Goal: Transaction & Acquisition: Book appointment/travel/reservation

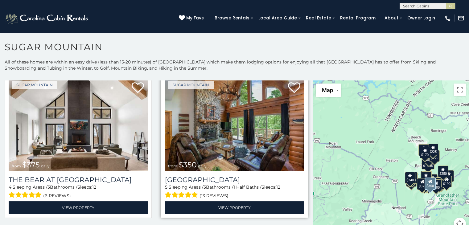
scroll to position [31, 0]
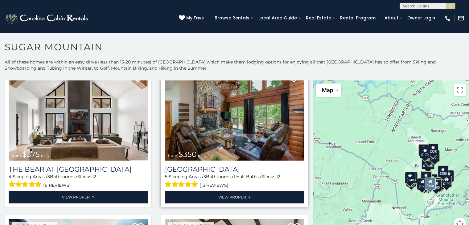
click at [243, 126] on img at bounding box center [234, 113] width 139 height 93
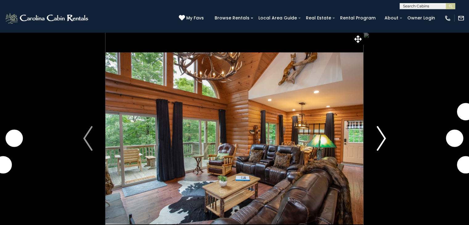
click at [377, 132] on img "Next" at bounding box center [380, 138] width 9 height 25
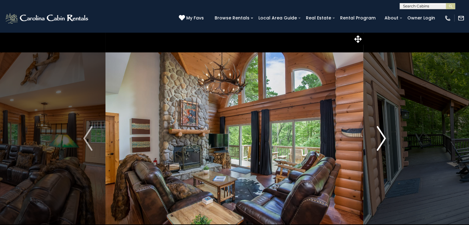
click at [377, 132] on img "Next" at bounding box center [380, 138] width 9 height 25
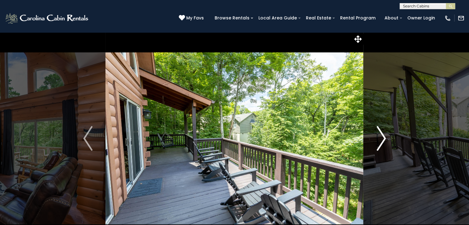
click at [377, 132] on img "Next" at bounding box center [380, 138] width 9 height 25
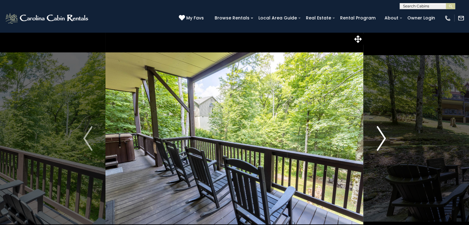
click at [377, 132] on img "Next" at bounding box center [380, 138] width 9 height 25
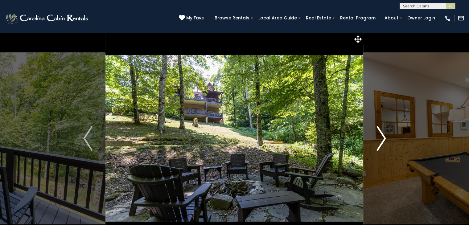
click at [377, 132] on img "Next" at bounding box center [380, 138] width 9 height 25
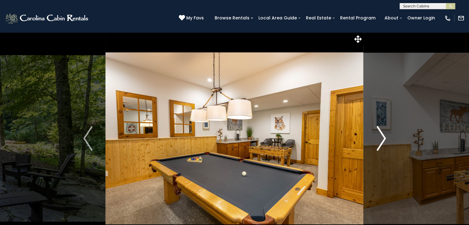
click at [377, 132] on img "Next" at bounding box center [380, 138] width 9 height 25
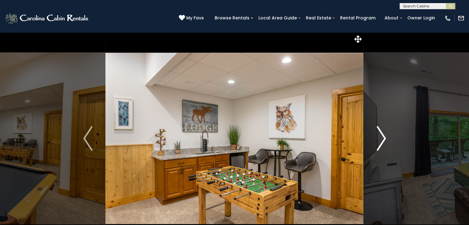
click at [377, 132] on img "Next" at bounding box center [380, 138] width 9 height 25
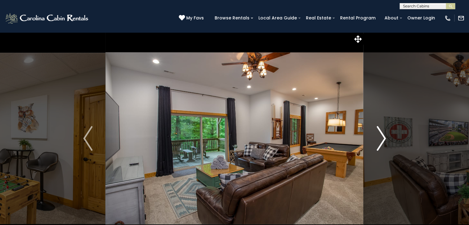
click at [377, 132] on img "Next" at bounding box center [380, 138] width 9 height 25
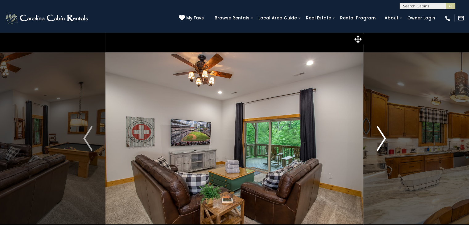
click at [377, 132] on img "Next" at bounding box center [380, 138] width 9 height 25
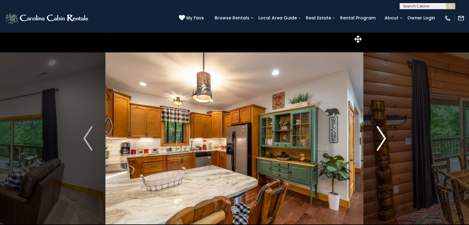
click at [377, 132] on img "Next" at bounding box center [380, 138] width 9 height 25
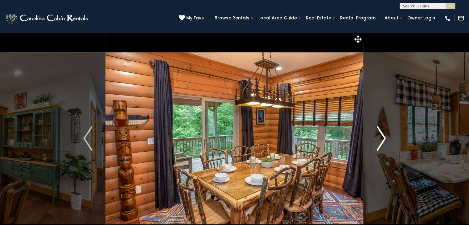
click at [377, 132] on img "Next" at bounding box center [380, 138] width 9 height 25
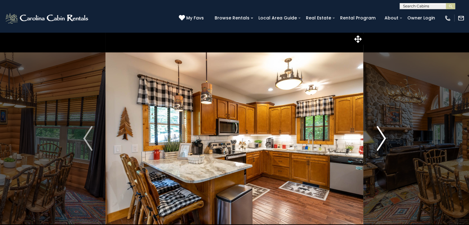
click at [377, 132] on img "Next" at bounding box center [380, 138] width 9 height 25
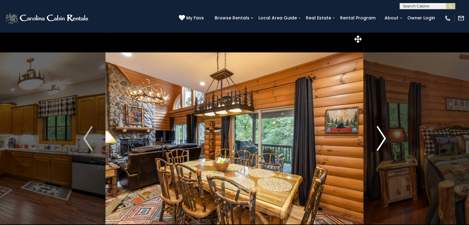
click at [377, 132] on img "Next" at bounding box center [380, 138] width 9 height 25
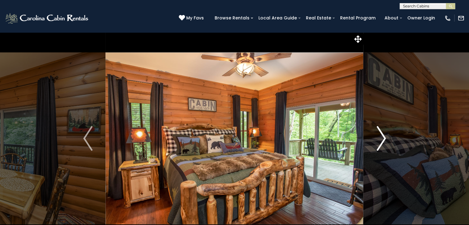
click at [377, 132] on img "Next" at bounding box center [380, 138] width 9 height 25
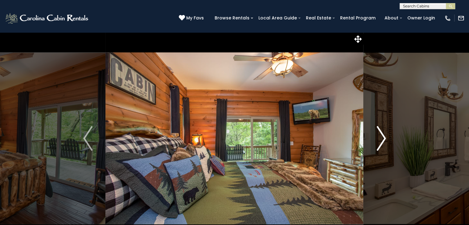
click at [377, 132] on img "Next" at bounding box center [380, 138] width 9 height 25
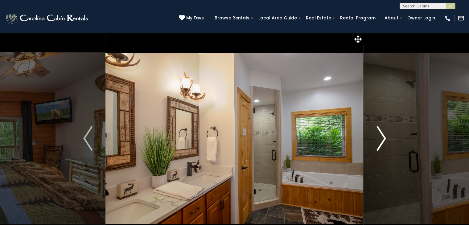
click at [377, 132] on img "Next" at bounding box center [380, 138] width 9 height 25
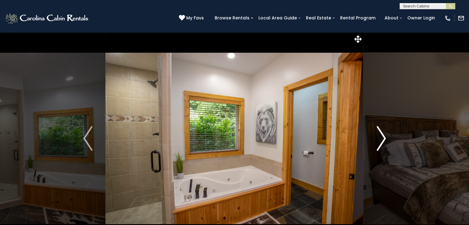
click at [377, 132] on img "Next" at bounding box center [380, 138] width 9 height 25
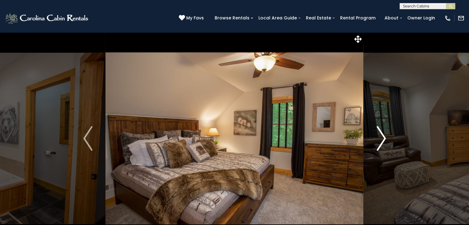
click at [377, 132] on img "Next" at bounding box center [380, 138] width 9 height 25
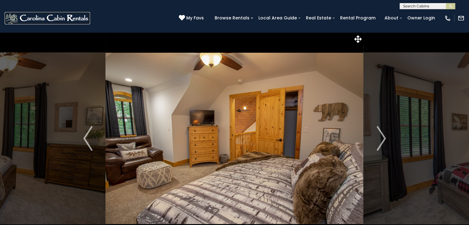
click at [45, 17] on img at bounding box center [47, 18] width 85 height 12
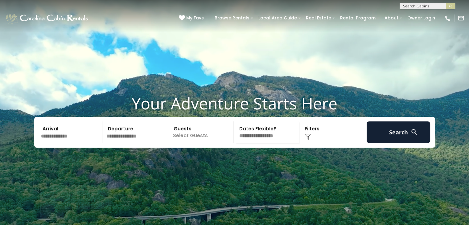
click at [52, 143] on input "text" at bounding box center [71, 132] width 64 height 22
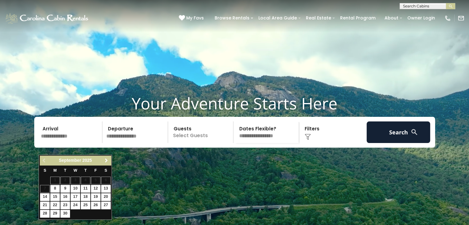
click at [106, 160] on span "Next" at bounding box center [106, 160] width 5 height 5
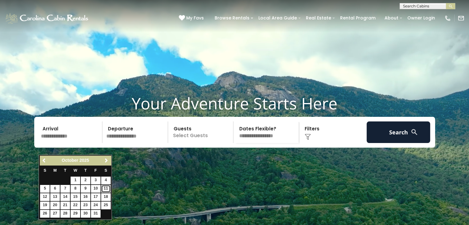
click at [105, 189] on link "11" at bounding box center [106, 189] width 10 height 8
type input "********"
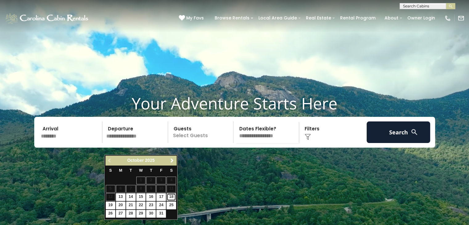
click at [171, 194] on link "18" at bounding box center [171, 197] width 10 height 8
type input "********"
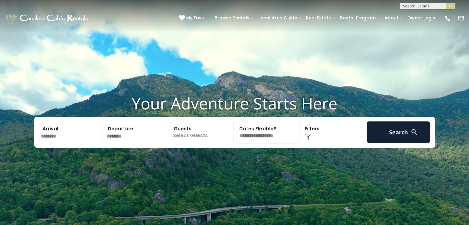
click at [181, 143] on p "Select Guests" at bounding box center [201, 132] width 63 height 22
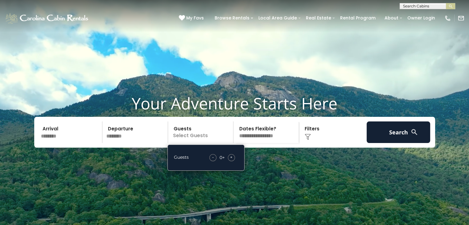
click at [231, 160] on span "+" at bounding box center [231, 157] width 2 height 6
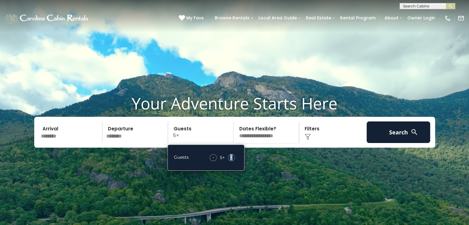
click at [231, 160] on span "+" at bounding box center [231, 157] width 2 height 6
click at [401, 113] on h1 "Your Adventure Starts Here" at bounding box center [234, 103] width 459 height 19
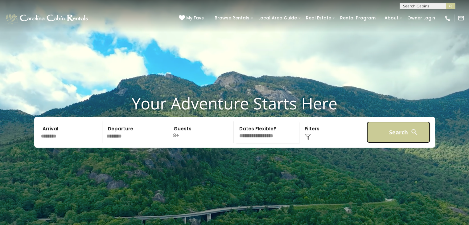
click at [391, 141] on button "Search" at bounding box center [398, 132] width 64 height 22
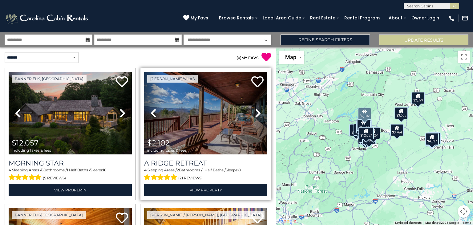
click at [255, 114] on icon at bounding box center [258, 113] width 6 height 10
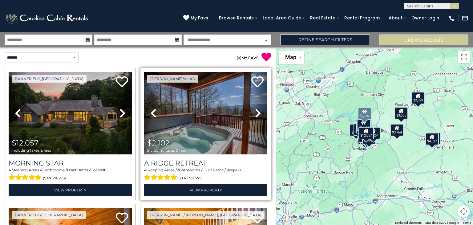
click at [255, 114] on icon at bounding box center [258, 113] width 6 height 10
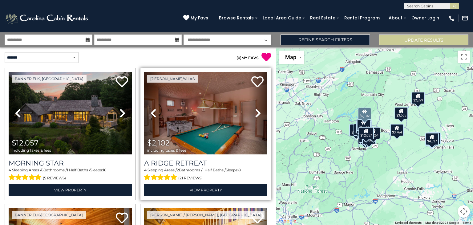
click at [255, 114] on icon at bounding box center [258, 113] width 6 height 10
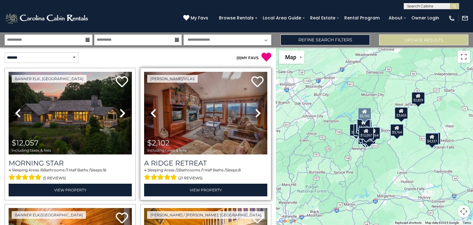
click at [255, 114] on icon at bounding box center [258, 113] width 6 height 10
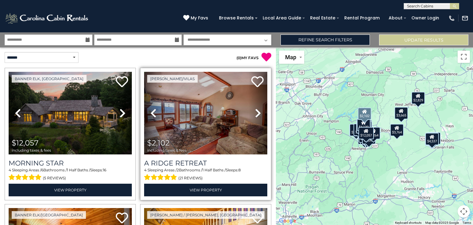
click at [255, 114] on icon at bounding box center [258, 113] width 6 height 10
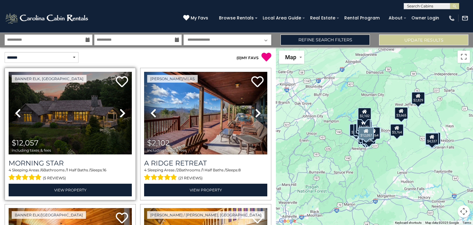
click at [123, 112] on icon at bounding box center [123, 113] width 6 height 10
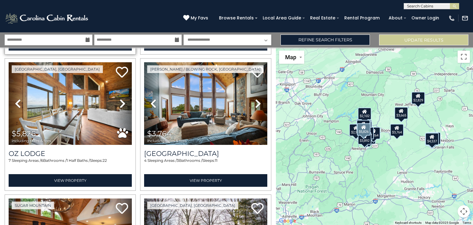
scroll to position [678, 0]
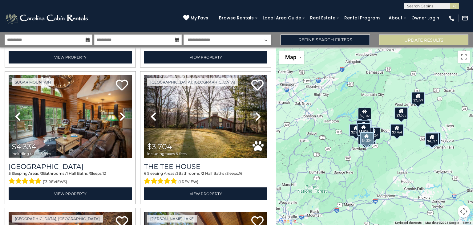
click at [122, 112] on icon at bounding box center [123, 117] width 6 height 10
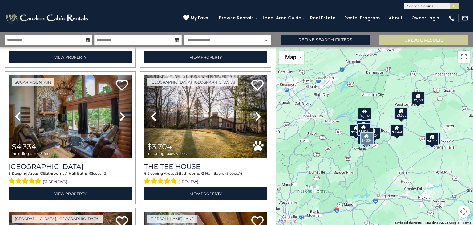
click at [122, 112] on icon at bounding box center [123, 117] width 6 height 10
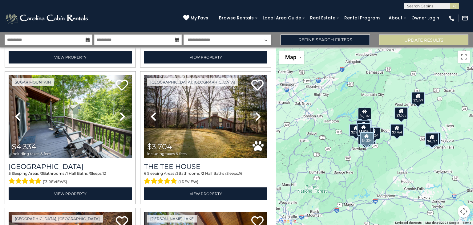
click at [122, 112] on icon at bounding box center [123, 117] width 6 height 10
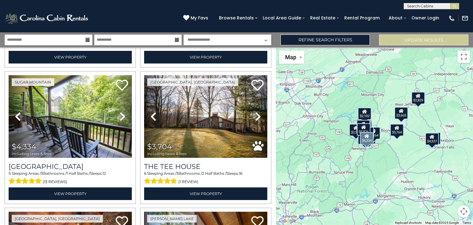
click at [122, 112] on icon at bounding box center [123, 117] width 6 height 10
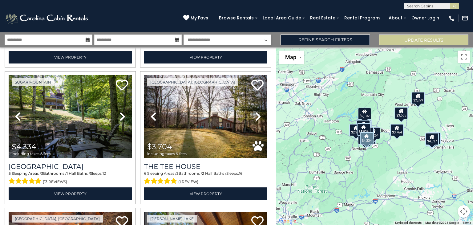
click at [122, 112] on icon at bounding box center [123, 117] width 6 height 10
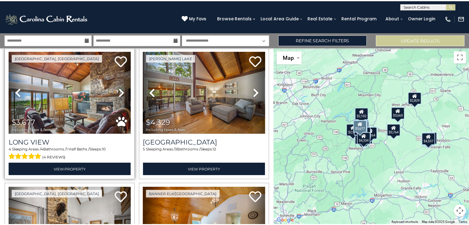
scroll to position [801, 0]
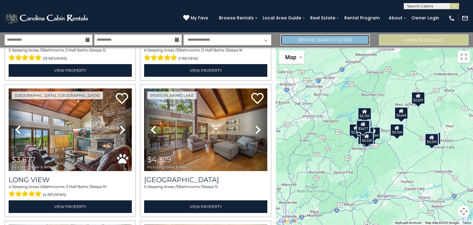
click at [347, 45] on link "Refine Search Filters" at bounding box center [325, 40] width 89 height 11
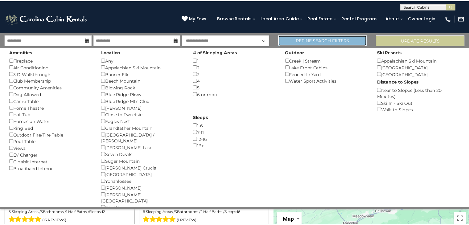
scroll to position [795, 0]
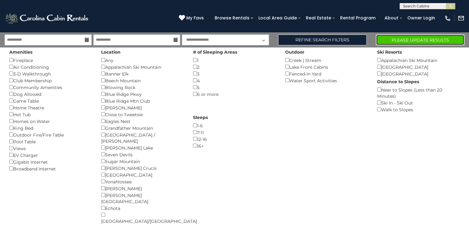
click at [380, 39] on button "Please Update Results" at bounding box center [420, 40] width 88 height 11
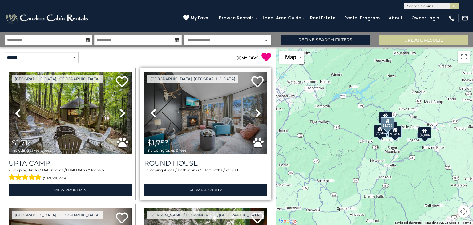
click at [255, 111] on icon at bounding box center [258, 113] width 6 height 10
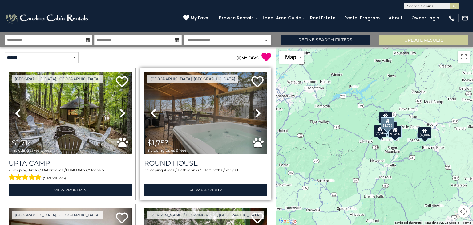
click at [255, 111] on icon at bounding box center [258, 113] width 6 height 10
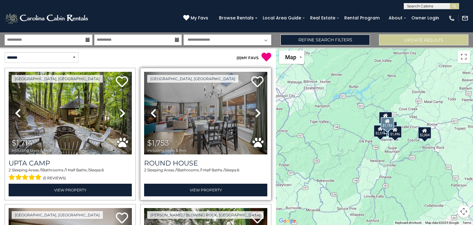
click at [255, 111] on icon at bounding box center [258, 113] width 6 height 10
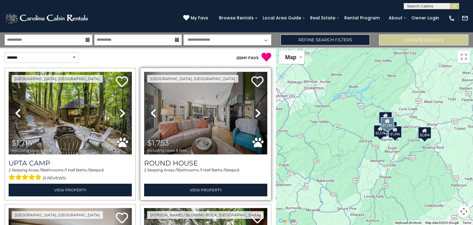
click at [255, 111] on icon at bounding box center [258, 113] width 6 height 10
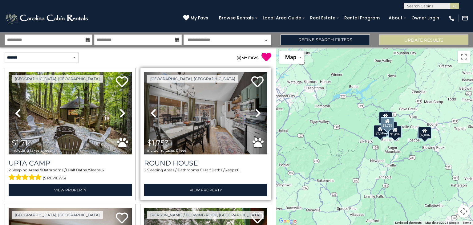
click at [255, 111] on icon at bounding box center [258, 113] width 6 height 10
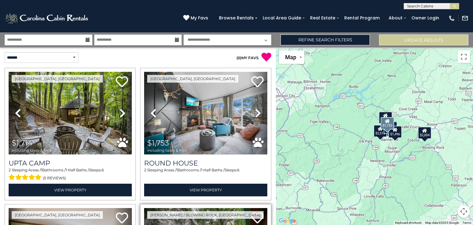
scroll to position [123, 0]
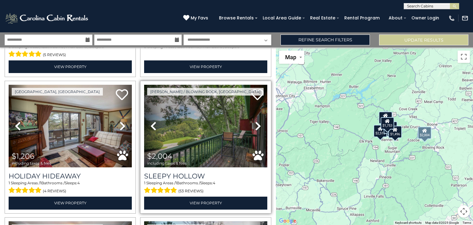
click at [255, 122] on icon at bounding box center [258, 126] width 6 height 10
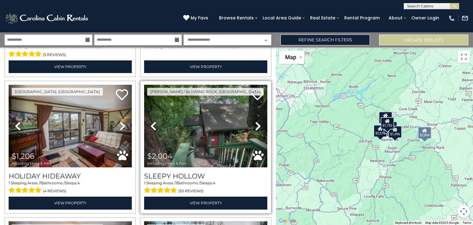
click at [255, 122] on icon at bounding box center [258, 126] width 6 height 10
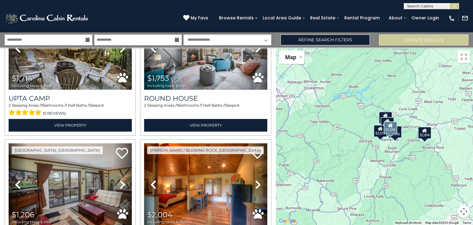
scroll to position [0, 0]
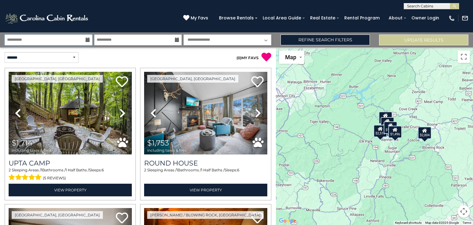
click at [86, 35] on input "**********" at bounding box center [49, 40] width 88 height 11
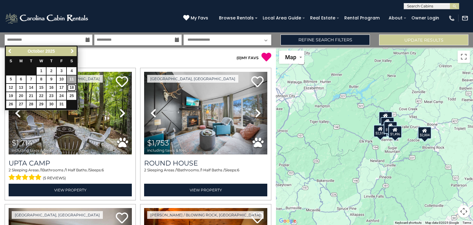
click at [74, 90] on link "18" at bounding box center [72, 88] width 10 height 8
type input "********"
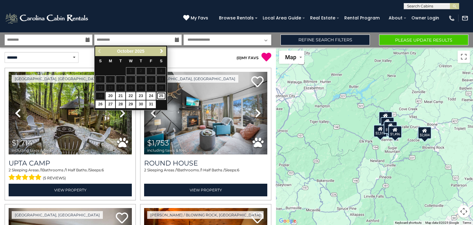
click at [161, 95] on link "25" at bounding box center [161, 96] width 10 height 8
type input "********"
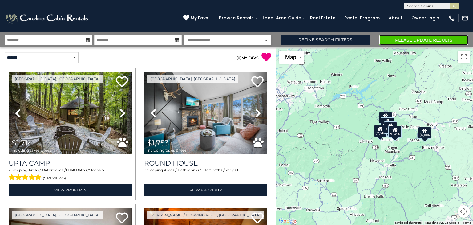
click at [412, 40] on button "Please Update Results" at bounding box center [423, 40] width 89 height 11
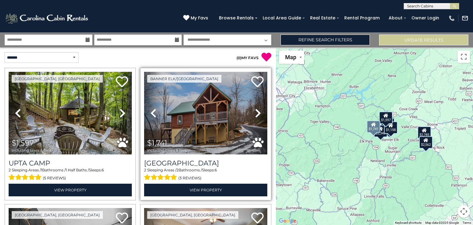
click at [250, 110] on link "Next" at bounding box center [258, 113] width 18 height 83
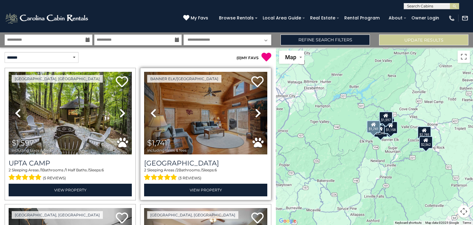
click at [255, 111] on icon at bounding box center [258, 113] width 6 height 10
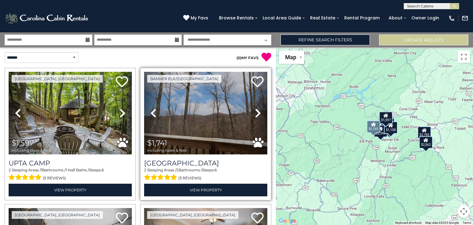
click at [255, 111] on icon at bounding box center [258, 113] width 6 height 10
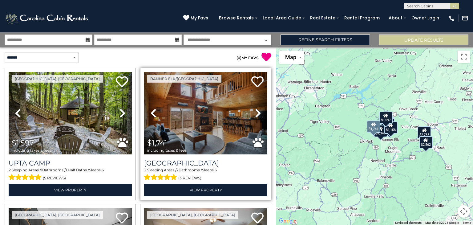
click at [255, 111] on icon at bounding box center [258, 113] width 6 height 10
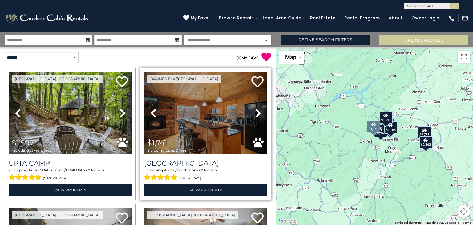
click at [255, 111] on icon at bounding box center [258, 113] width 6 height 10
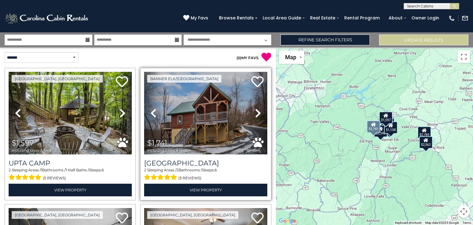
click at [255, 111] on icon at bounding box center [258, 113] width 6 height 10
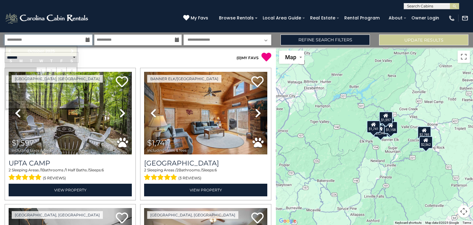
click at [84, 43] on input "**********" at bounding box center [49, 40] width 88 height 11
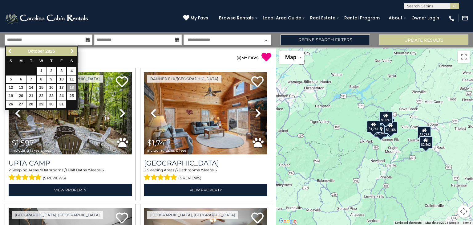
click at [74, 53] on span "Next" at bounding box center [72, 51] width 5 height 5
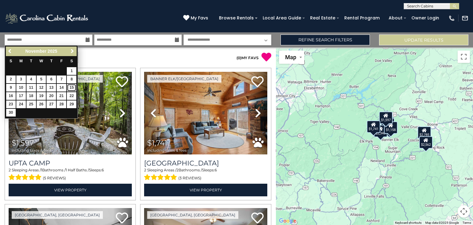
click at [75, 86] on link "15" at bounding box center [72, 88] width 10 height 8
type input "********"
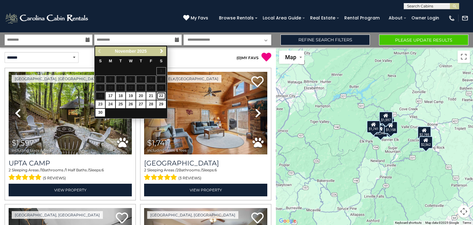
click at [159, 96] on link "22" at bounding box center [161, 96] width 10 height 8
type input "********"
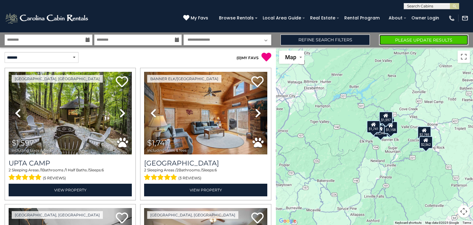
click at [432, 39] on button "Please Update Results" at bounding box center [423, 40] width 89 height 11
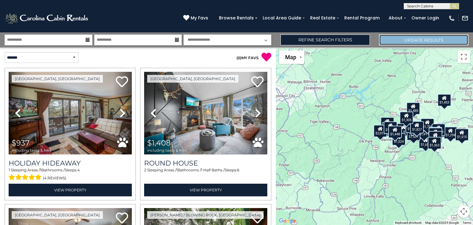
click at [415, 40] on button "Update Results" at bounding box center [423, 40] width 89 height 11
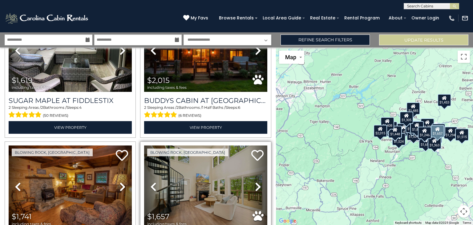
scroll to position [400, 0]
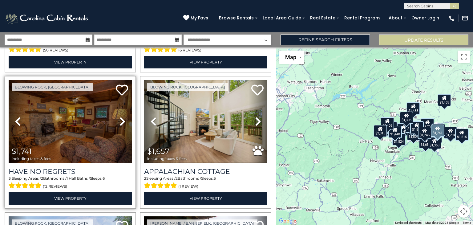
click at [120, 119] on icon at bounding box center [123, 121] width 6 height 10
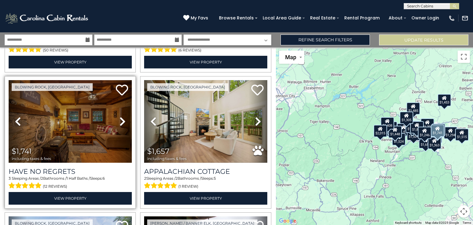
click at [120, 119] on icon at bounding box center [123, 121] width 6 height 10
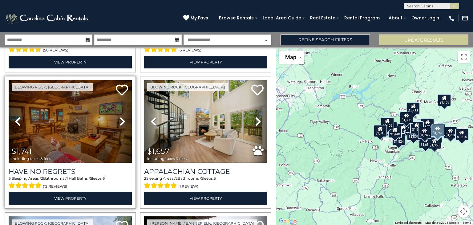
click at [120, 119] on icon at bounding box center [123, 121] width 6 height 10
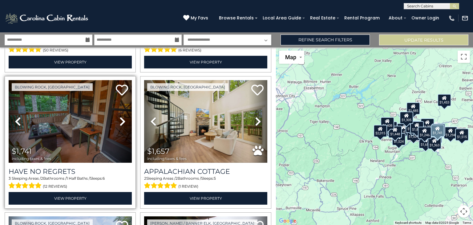
click at [120, 119] on icon at bounding box center [123, 121] width 6 height 10
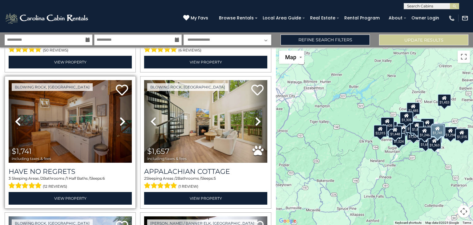
click at [120, 119] on icon at bounding box center [123, 121] width 6 height 10
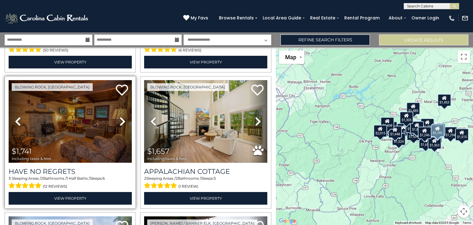
click at [120, 119] on icon at bounding box center [123, 121] width 6 height 10
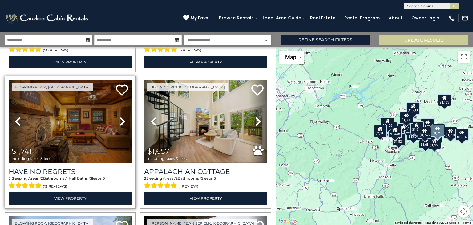
click at [120, 119] on icon at bounding box center [123, 121] width 6 height 10
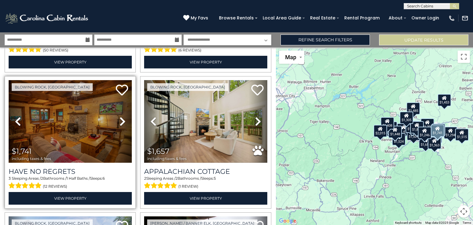
click at [120, 119] on icon at bounding box center [123, 121] width 6 height 10
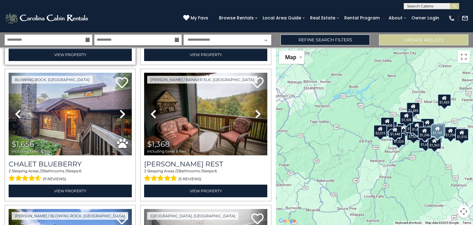
scroll to position [554, 0]
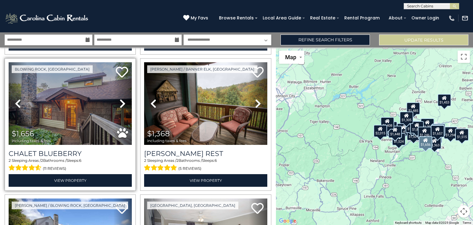
click at [123, 99] on icon at bounding box center [123, 104] width 6 height 10
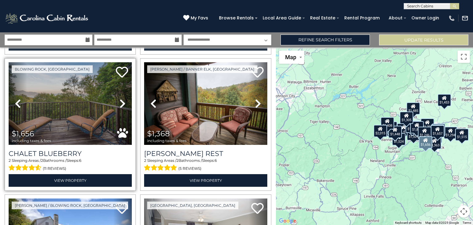
click at [123, 99] on icon at bounding box center [123, 104] width 6 height 10
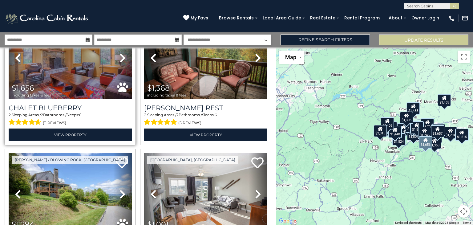
scroll to position [678, 0]
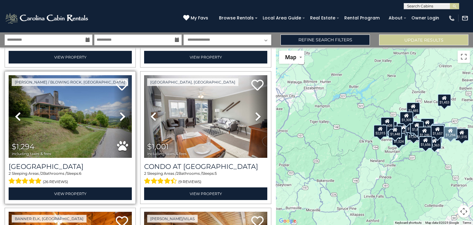
click at [121, 112] on icon at bounding box center [123, 117] width 6 height 10
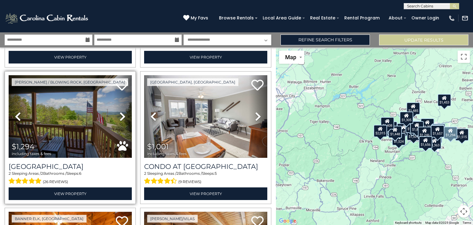
click at [121, 112] on icon at bounding box center [123, 117] width 6 height 10
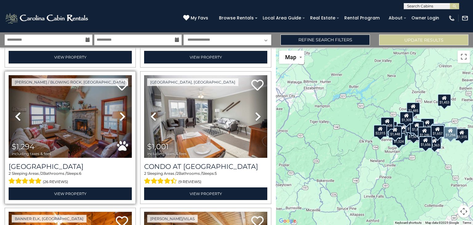
click at [121, 112] on icon at bounding box center [123, 117] width 6 height 10
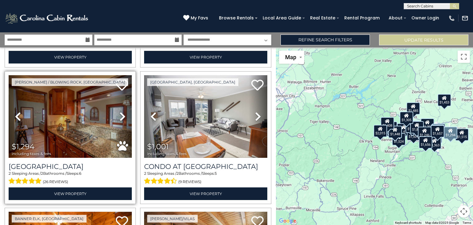
click at [121, 112] on icon at bounding box center [123, 117] width 6 height 10
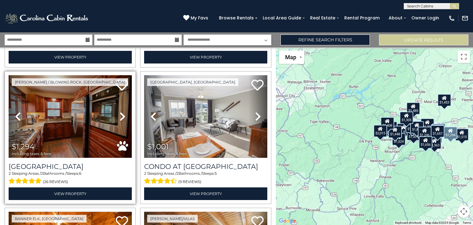
click at [121, 112] on icon at bounding box center [123, 117] width 6 height 10
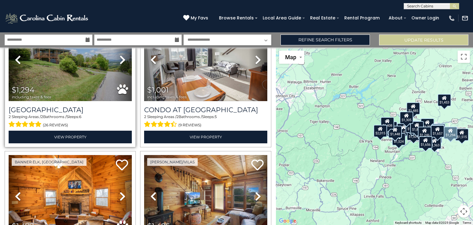
scroll to position [832, 0]
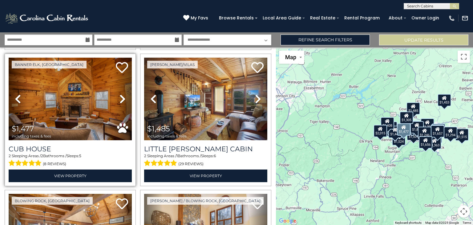
click at [121, 94] on icon at bounding box center [123, 99] width 6 height 10
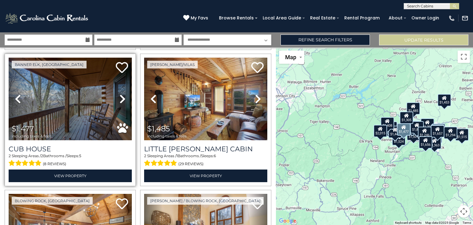
click at [121, 94] on icon at bounding box center [123, 99] width 6 height 10
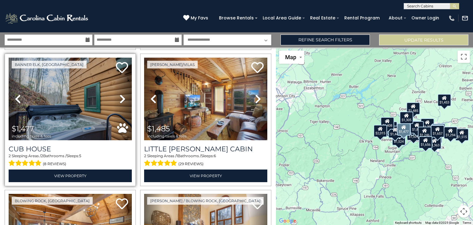
click at [121, 94] on icon at bounding box center [123, 99] width 6 height 10
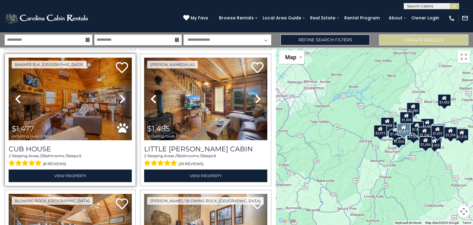
click at [121, 94] on icon at bounding box center [123, 99] width 6 height 10
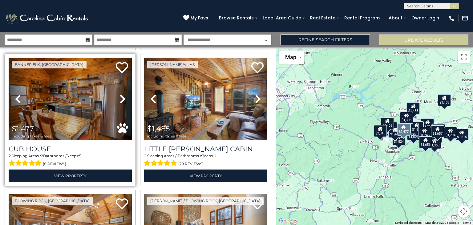
click at [121, 94] on icon at bounding box center [123, 99] width 6 height 10
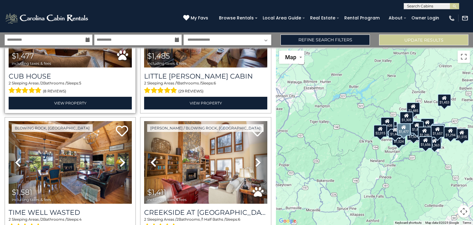
scroll to position [955, 0]
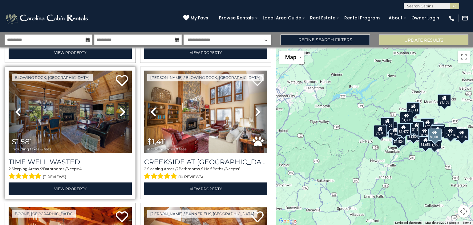
click at [122, 107] on icon at bounding box center [123, 112] width 6 height 10
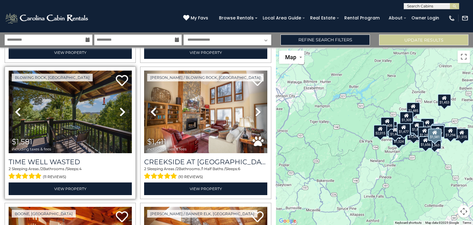
click at [122, 107] on icon at bounding box center [123, 112] width 6 height 10
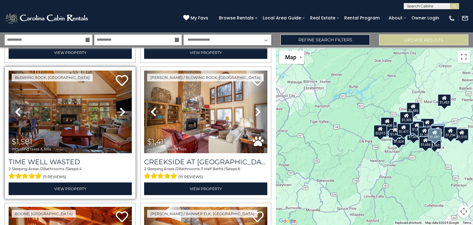
click at [122, 107] on icon at bounding box center [123, 112] width 6 height 10
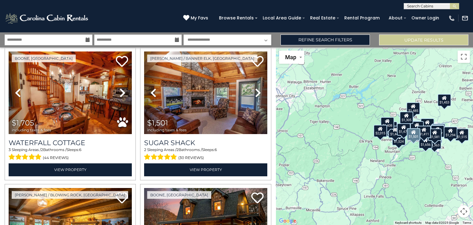
scroll to position [1078, 0]
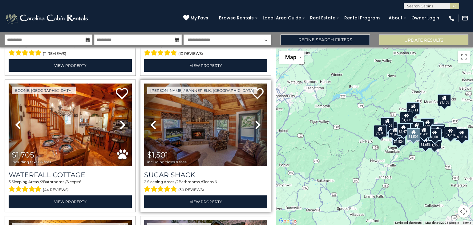
click at [255, 120] on icon at bounding box center [258, 125] width 6 height 10
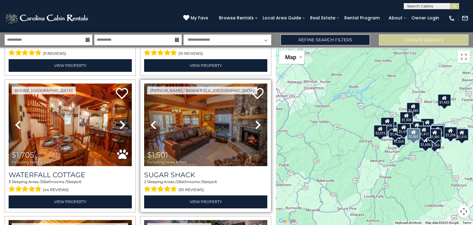
click at [255, 120] on icon at bounding box center [258, 125] width 6 height 10
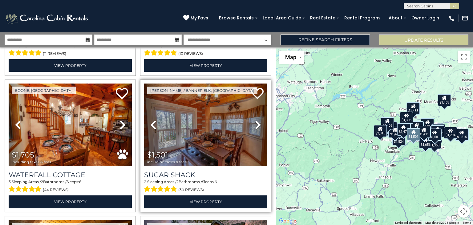
click at [255, 120] on icon at bounding box center [258, 125] width 6 height 10
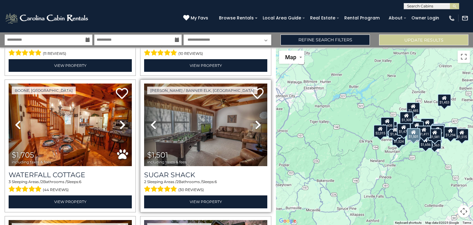
click at [255, 120] on icon at bounding box center [258, 125] width 6 height 10
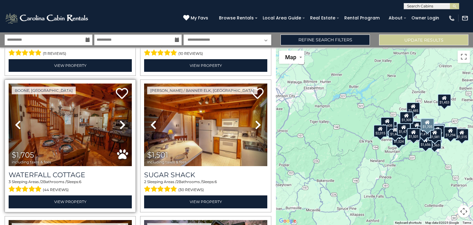
click at [120, 120] on icon at bounding box center [123, 125] width 6 height 10
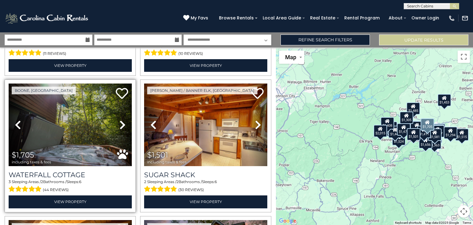
click at [120, 120] on icon at bounding box center [123, 125] width 6 height 10
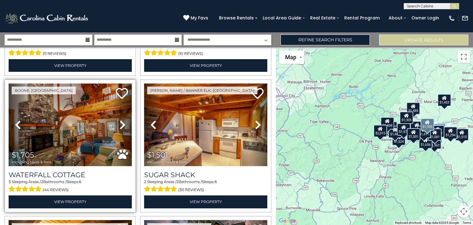
click at [120, 120] on icon at bounding box center [123, 125] width 6 height 10
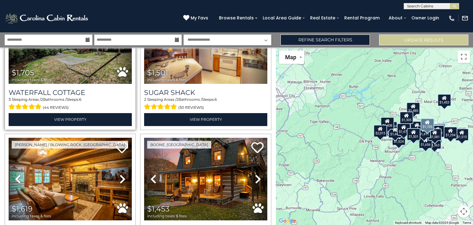
scroll to position [1171, 0]
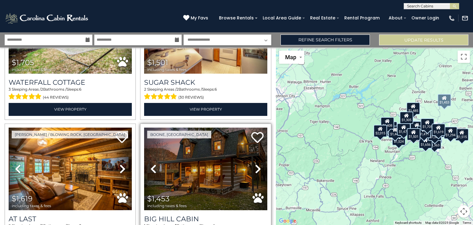
click at [256, 164] on icon at bounding box center [258, 169] width 6 height 10
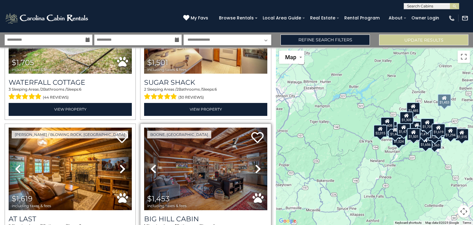
click at [255, 164] on icon at bounding box center [258, 169] width 6 height 10
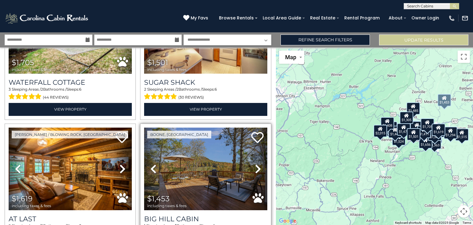
click at [255, 164] on icon at bounding box center [258, 169] width 6 height 10
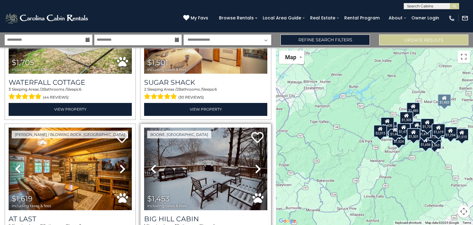
click at [255, 164] on icon at bounding box center [258, 169] width 6 height 10
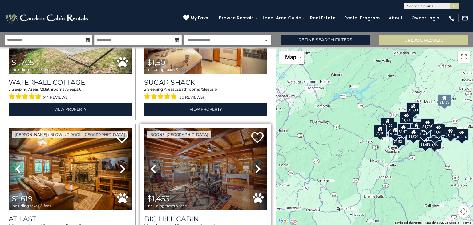
click at [255, 164] on icon at bounding box center [258, 169] width 6 height 10
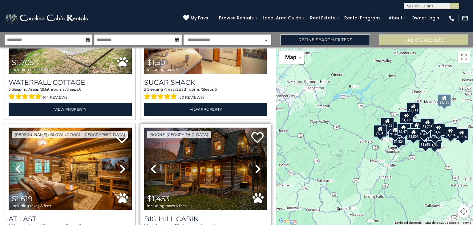
click at [255, 164] on icon at bounding box center [258, 169] width 6 height 10
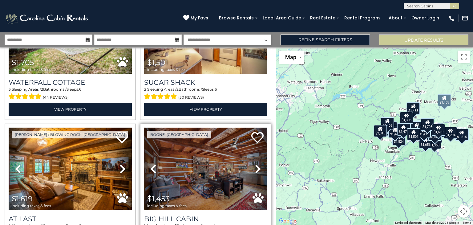
click at [172, 146] on img at bounding box center [205, 169] width 123 height 83
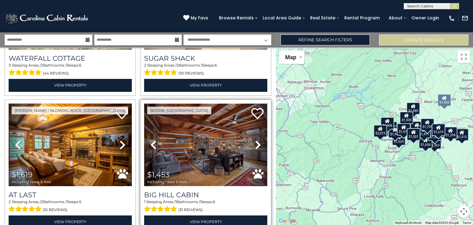
scroll to position [1201, 0]
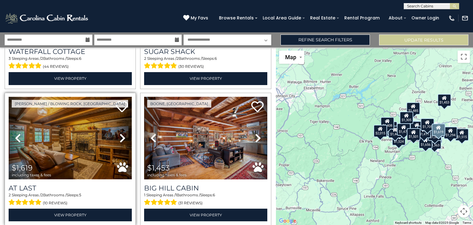
click at [42, 132] on img at bounding box center [70, 138] width 123 height 83
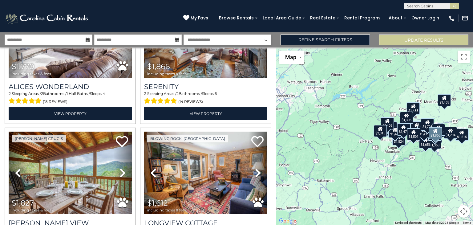
scroll to position [1448, 0]
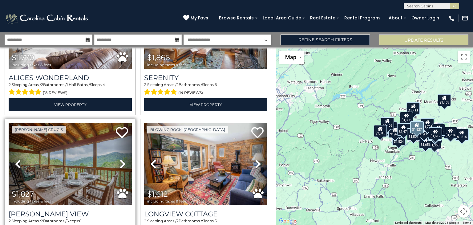
click at [120, 159] on icon at bounding box center [123, 164] width 6 height 10
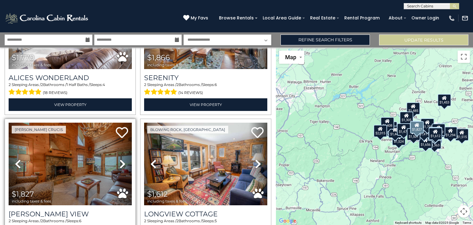
click at [120, 159] on icon at bounding box center [123, 164] width 6 height 10
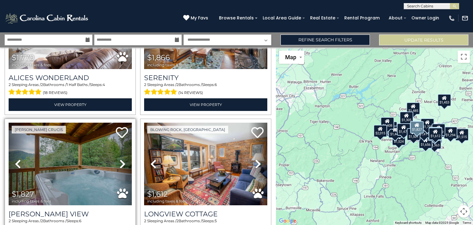
click at [120, 159] on icon at bounding box center [123, 164] width 6 height 10
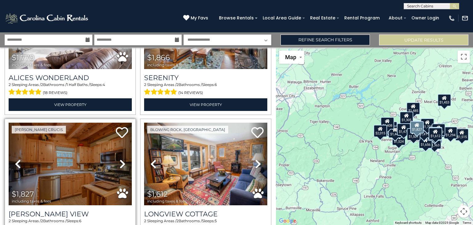
click at [120, 159] on icon at bounding box center [123, 164] width 6 height 10
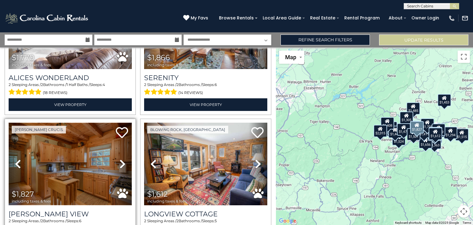
click at [84, 153] on img at bounding box center [70, 164] width 123 height 83
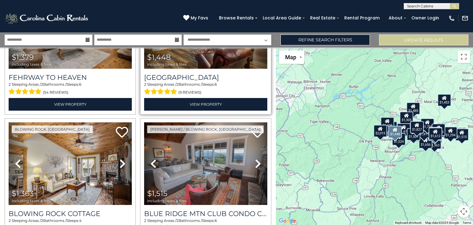
scroll to position [1904, 0]
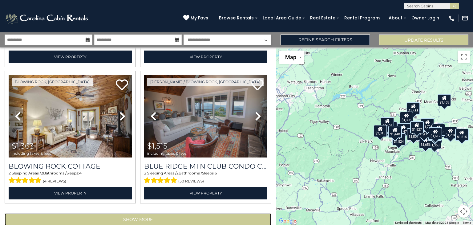
click at [185, 213] on button "Show More" at bounding box center [138, 219] width 267 height 12
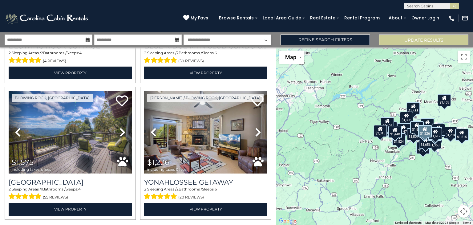
scroll to position [2027, 0]
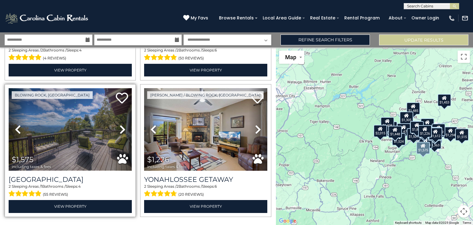
click at [96, 96] on img at bounding box center [70, 129] width 123 height 83
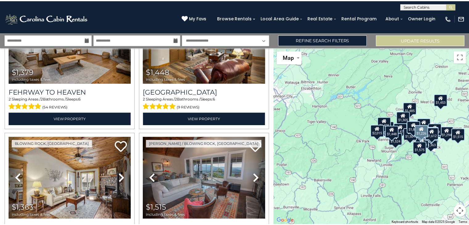
scroll to position [1596, 0]
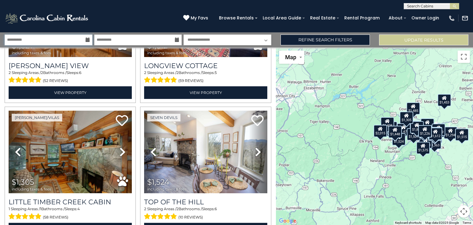
click at [88, 43] on input "**********" at bounding box center [49, 40] width 88 height 11
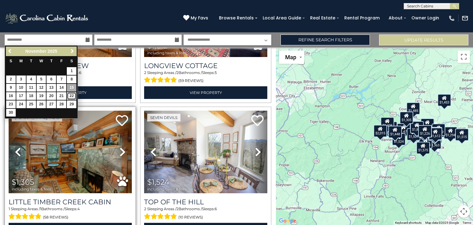
click at [75, 97] on link "22" at bounding box center [72, 96] width 10 height 8
type input "********"
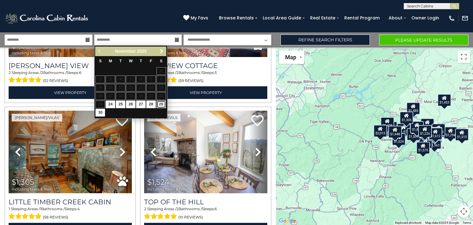
click at [161, 105] on link "29" at bounding box center [161, 104] width 10 height 8
type input "********"
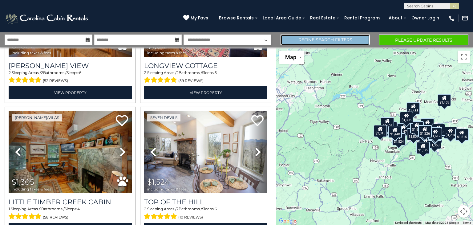
click at [346, 38] on link "Refine Search Filters" at bounding box center [325, 40] width 89 height 11
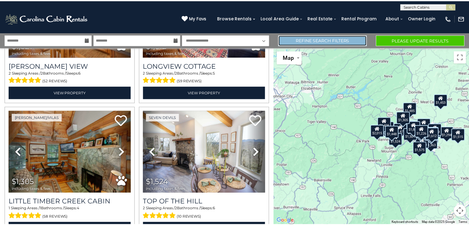
scroll to position [1585, 0]
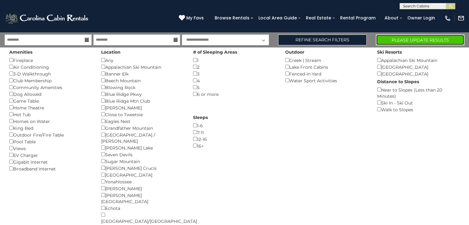
click at [395, 41] on button "Please Update Results" at bounding box center [420, 40] width 88 height 11
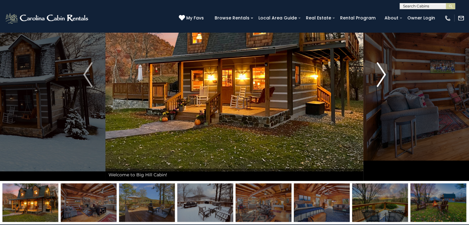
scroll to position [31, 0]
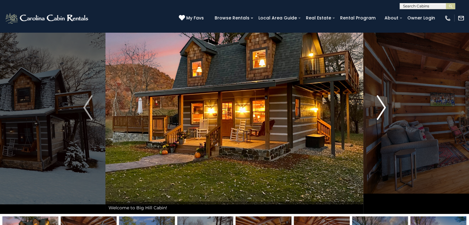
click at [377, 110] on img "Next" at bounding box center [380, 107] width 9 height 25
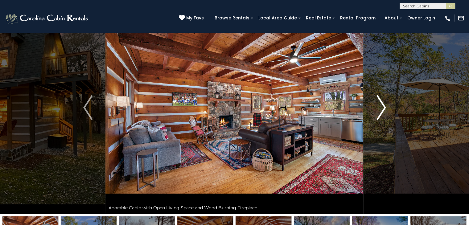
click at [377, 110] on img "Next" at bounding box center [380, 107] width 9 height 25
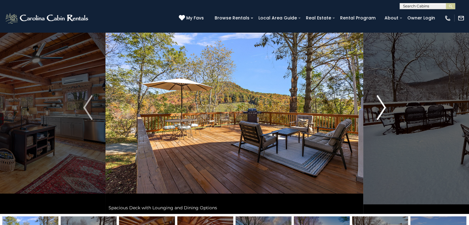
click at [377, 110] on img "Next" at bounding box center [380, 107] width 9 height 25
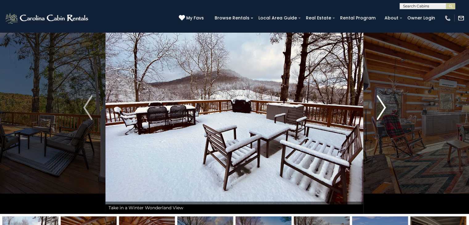
click at [377, 110] on img "Next" at bounding box center [380, 107] width 9 height 25
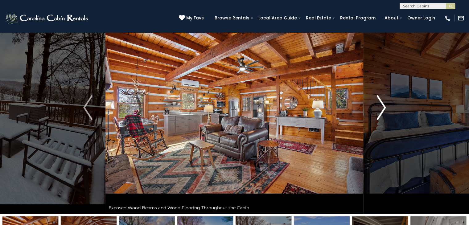
click at [377, 110] on img "Next" at bounding box center [380, 107] width 9 height 25
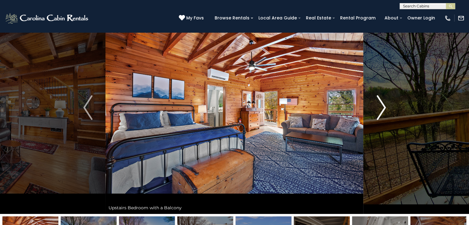
click at [377, 110] on img "Next" at bounding box center [380, 107] width 9 height 25
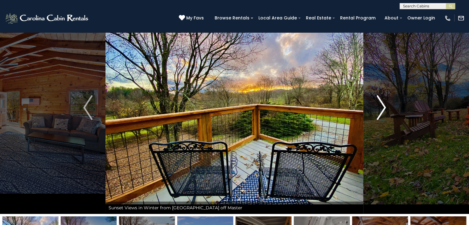
click at [377, 110] on img "Next" at bounding box center [380, 107] width 9 height 25
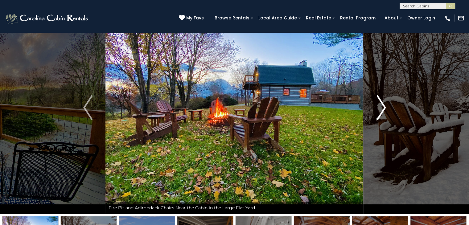
click at [377, 110] on img "Next" at bounding box center [380, 107] width 9 height 25
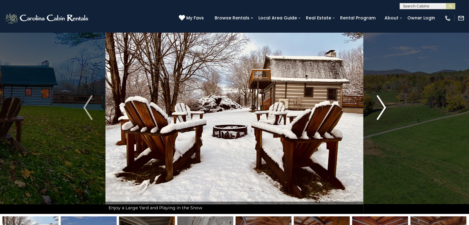
click at [377, 110] on img "Next" at bounding box center [380, 107] width 9 height 25
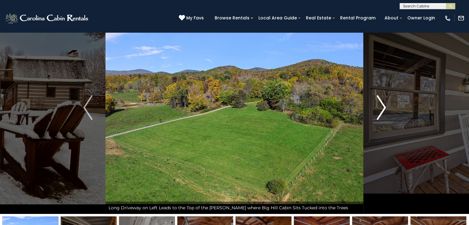
click at [377, 110] on img "Next" at bounding box center [380, 107] width 9 height 25
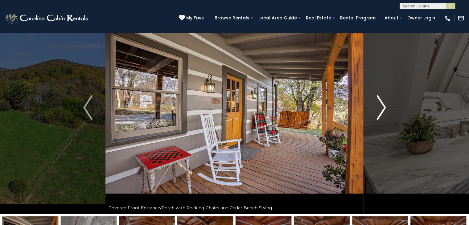
click at [377, 110] on img "Next" at bounding box center [380, 107] width 9 height 25
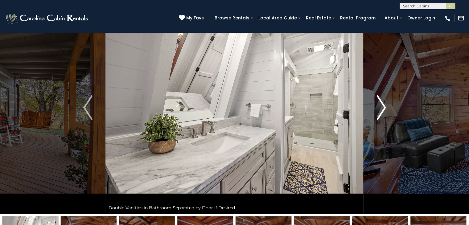
click at [377, 110] on img "Next" at bounding box center [380, 107] width 9 height 25
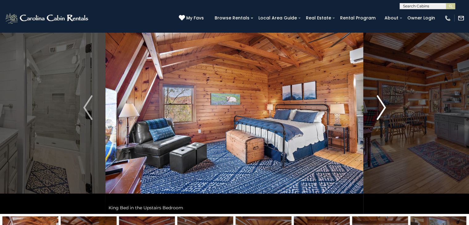
click at [377, 110] on img "Next" at bounding box center [380, 107] width 9 height 25
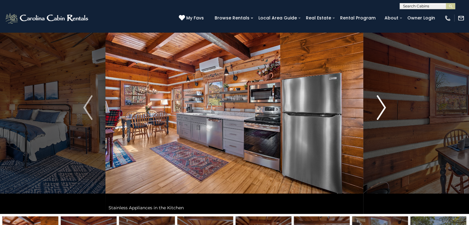
click at [377, 110] on img "Next" at bounding box center [380, 107] width 9 height 25
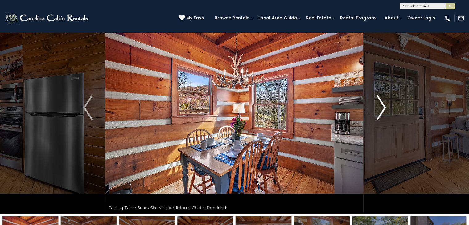
click at [377, 110] on img "Next" at bounding box center [380, 107] width 9 height 25
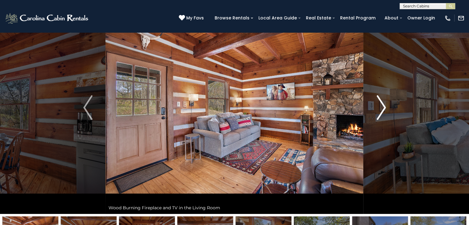
click at [377, 110] on img "Next" at bounding box center [380, 107] width 9 height 25
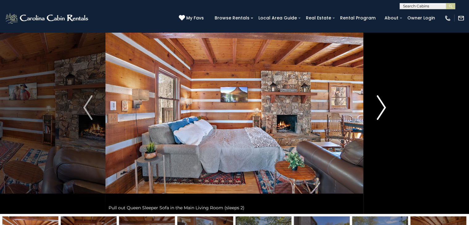
click at [377, 110] on img "Next" at bounding box center [380, 107] width 9 height 25
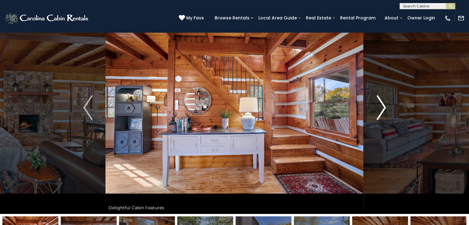
click at [377, 110] on img "Next" at bounding box center [380, 107] width 9 height 25
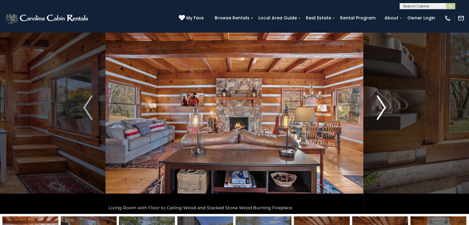
click at [377, 110] on img "Next" at bounding box center [380, 107] width 9 height 25
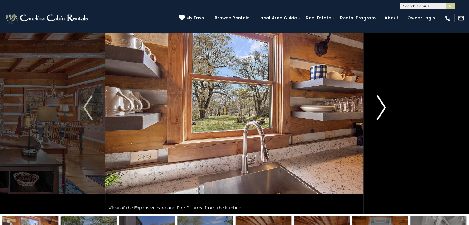
click at [377, 110] on img "Next" at bounding box center [380, 107] width 9 height 25
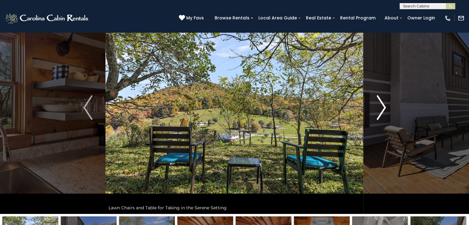
click at [377, 110] on img "Next" at bounding box center [380, 107] width 9 height 25
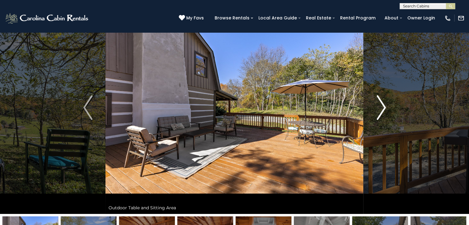
click at [363, 116] on button "Next" at bounding box center [380, 107] width 35 height 213
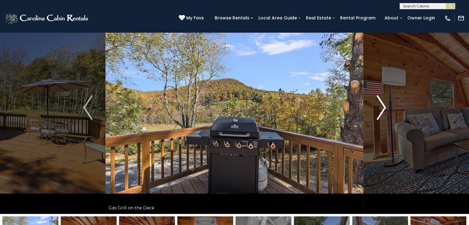
click at [377, 107] on img "Next" at bounding box center [380, 107] width 9 height 25
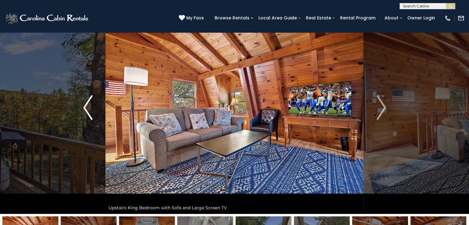
click at [83, 108] on img "Previous" at bounding box center [87, 107] width 9 height 25
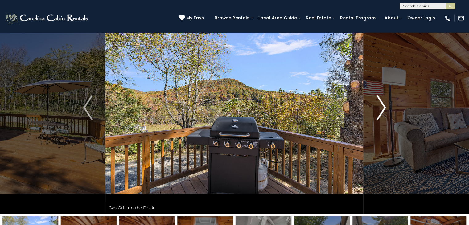
click at [379, 111] on img "Next" at bounding box center [380, 107] width 9 height 25
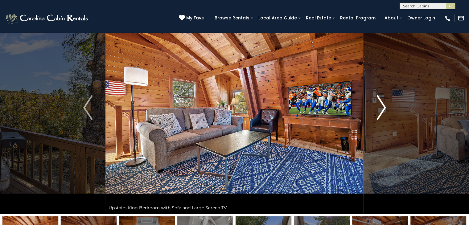
click at [379, 111] on img "Next" at bounding box center [380, 107] width 9 height 25
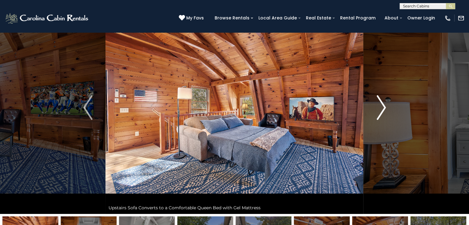
click at [378, 111] on img "Next" at bounding box center [380, 107] width 9 height 25
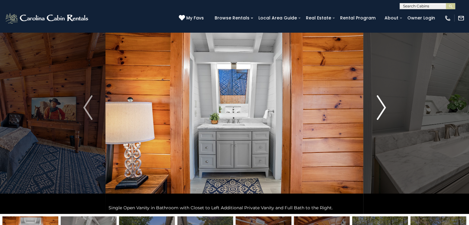
click at [377, 111] on img "Next" at bounding box center [380, 107] width 9 height 25
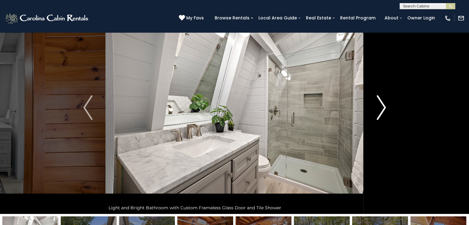
click at [377, 111] on img "Next" at bounding box center [380, 107] width 9 height 25
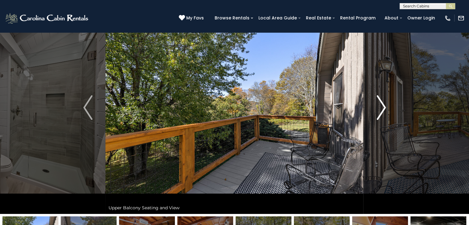
click at [377, 111] on img "Next" at bounding box center [380, 107] width 9 height 25
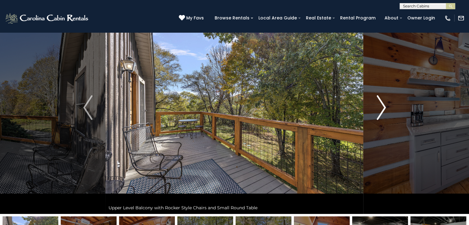
click at [377, 111] on img "Next" at bounding box center [380, 107] width 9 height 25
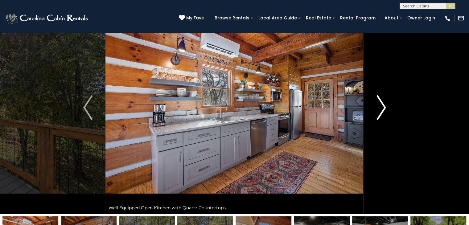
click at [377, 111] on img "Next" at bounding box center [380, 107] width 9 height 25
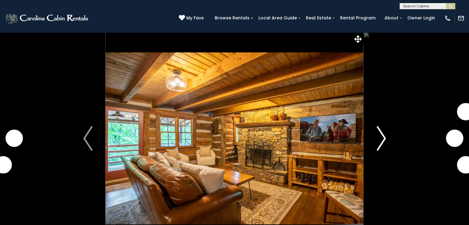
click at [377, 137] on img "Next" at bounding box center [380, 138] width 9 height 25
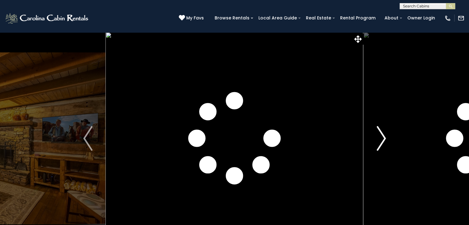
click at [375, 138] on button "Next" at bounding box center [380, 138] width 35 height 213
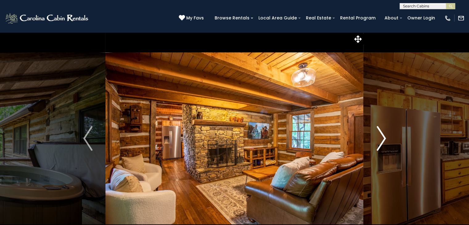
click at [380, 142] on img "Next" at bounding box center [380, 138] width 9 height 25
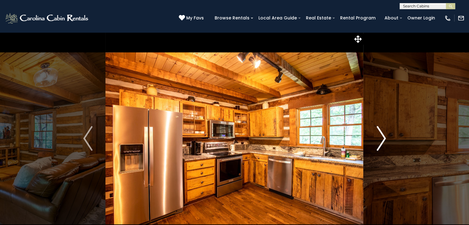
click at [380, 142] on img "Next" at bounding box center [380, 138] width 9 height 25
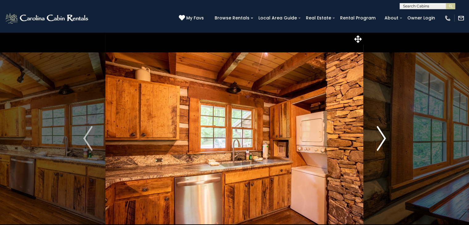
click at [380, 142] on img "Next" at bounding box center [380, 138] width 9 height 25
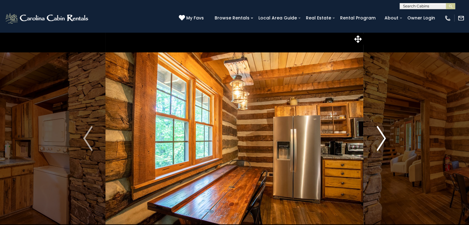
click at [380, 142] on img "Next" at bounding box center [380, 138] width 9 height 25
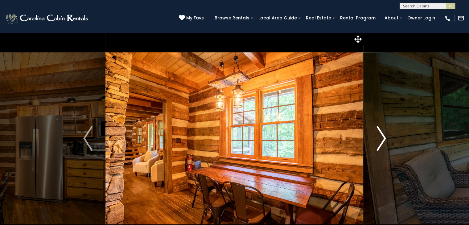
click at [380, 142] on img "Next" at bounding box center [380, 138] width 9 height 25
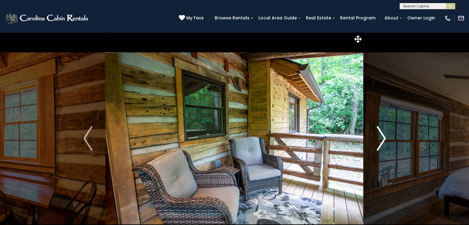
click at [380, 142] on img "Next" at bounding box center [380, 138] width 9 height 25
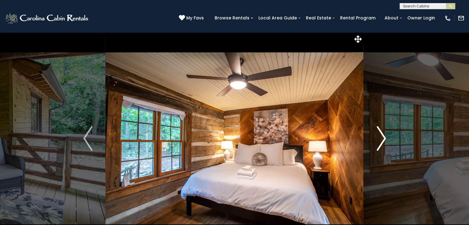
click at [380, 142] on img "Next" at bounding box center [380, 138] width 9 height 25
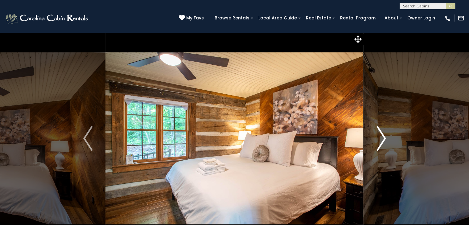
click at [380, 142] on img "Next" at bounding box center [380, 138] width 9 height 25
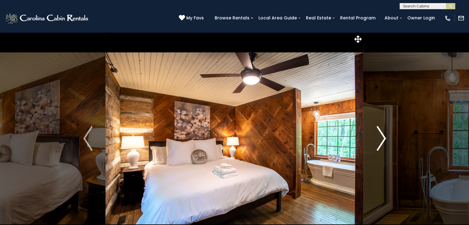
click at [380, 142] on img "Next" at bounding box center [380, 138] width 9 height 25
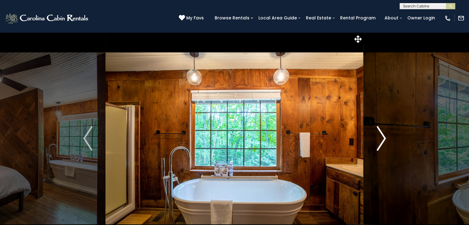
click at [380, 142] on img "Next" at bounding box center [380, 138] width 9 height 25
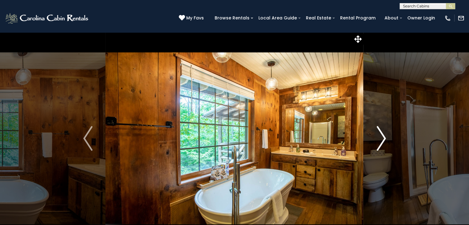
click at [380, 142] on img "Next" at bounding box center [380, 138] width 9 height 25
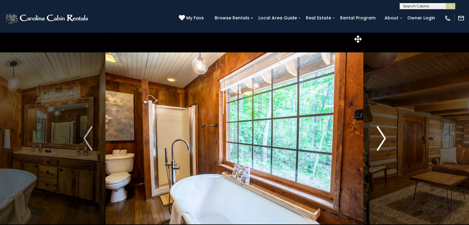
click at [380, 142] on img "Next" at bounding box center [380, 138] width 9 height 25
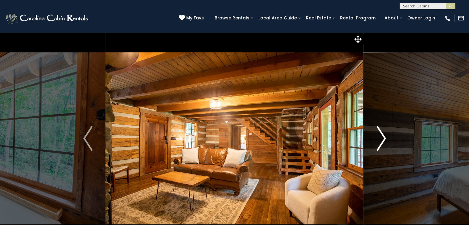
click at [380, 142] on img "Next" at bounding box center [380, 138] width 9 height 25
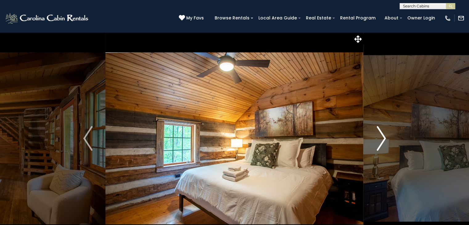
click at [380, 142] on img "Next" at bounding box center [380, 138] width 9 height 25
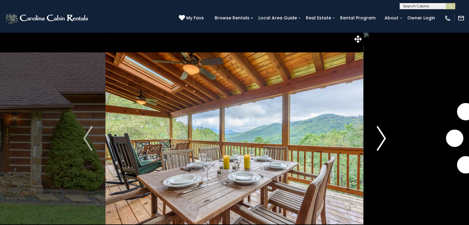
click at [378, 138] on img "Next" at bounding box center [380, 138] width 9 height 25
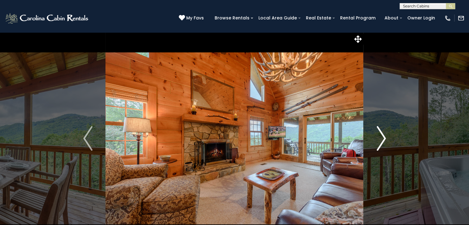
click at [378, 137] on img "Next" at bounding box center [380, 138] width 9 height 25
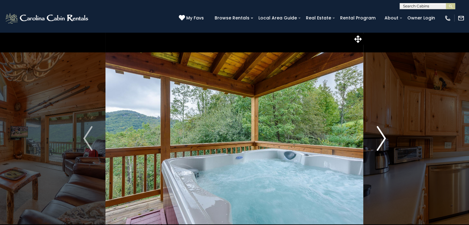
click at [378, 137] on img "Next" at bounding box center [380, 138] width 9 height 25
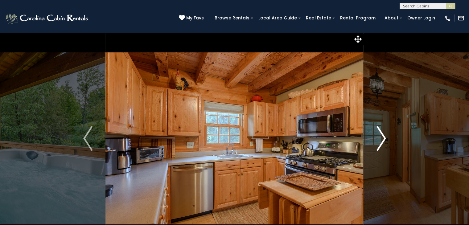
click at [378, 137] on img "Next" at bounding box center [380, 138] width 9 height 25
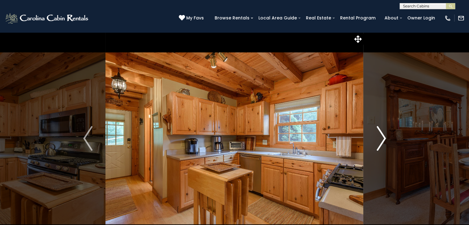
click at [378, 137] on img "Next" at bounding box center [380, 138] width 9 height 25
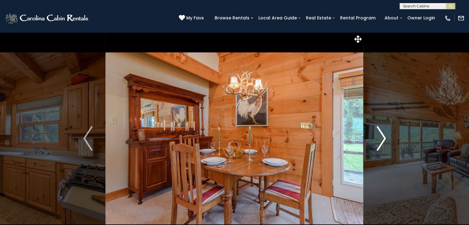
click at [378, 137] on img "Next" at bounding box center [380, 138] width 9 height 25
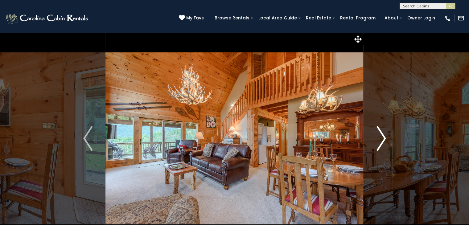
click at [378, 137] on img "Next" at bounding box center [380, 138] width 9 height 25
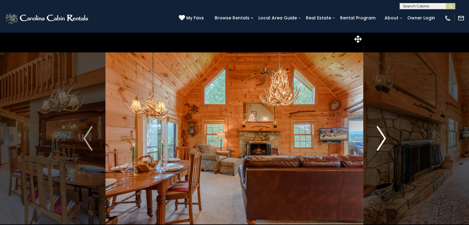
click at [378, 137] on img "Next" at bounding box center [380, 138] width 9 height 25
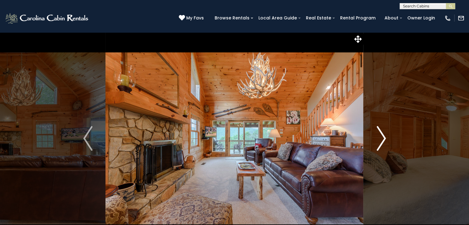
click at [378, 137] on img "Next" at bounding box center [380, 138] width 9 height 25
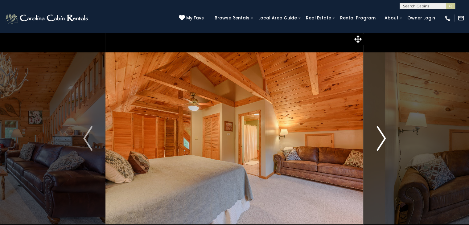
click at [378, 137] on img "Next" at bounding box center [380, 138] width 9 height 25
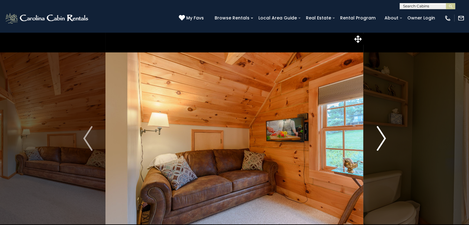
click at [378, 137] on img "Next" at bounding box center [380, 138] width 9 height 25
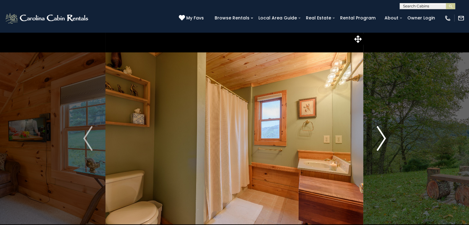
click at [378, 137] on img "Next" at bounding box center [380, 138] width 9 height 25
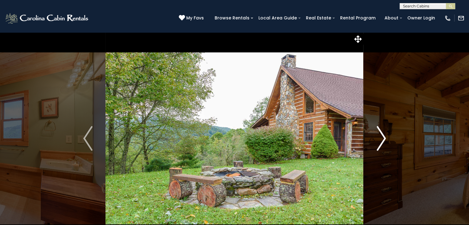
click at [378, 137] on img "Next" at bounding box center [380, 138] width 9 height 25
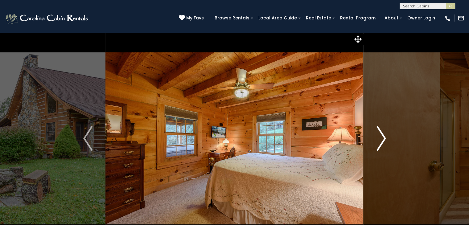
click at [378, 137] on img "Next" at bounding box center [380, 138] width 9 height 25
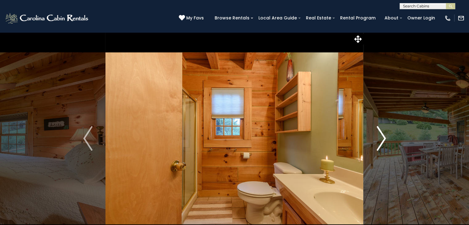
click at [378, 137] on img "Next" at bounding box center [380, 138] width 9 height 25
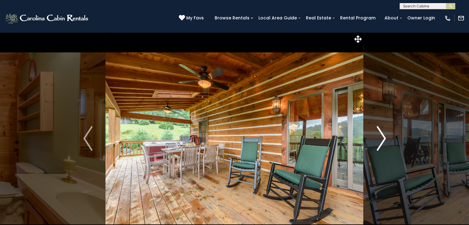
click at [378, 137] on img "Next" at bounding box center [380, 138] width 9 height 25
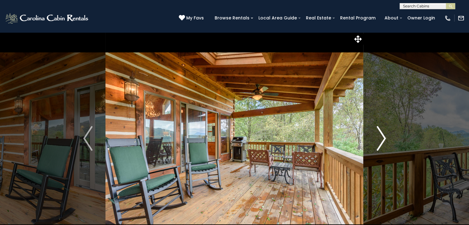
click at [378, 137] on img "Next" at bounding box center [380, 138] width 9 height 25
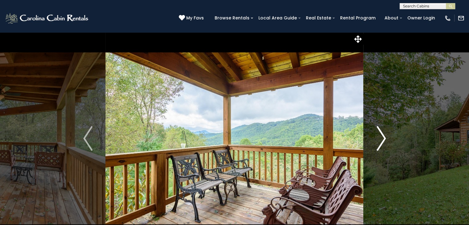
click at [378, 137] on img "Next" at bounding box center [380, 138] width 9 height 25
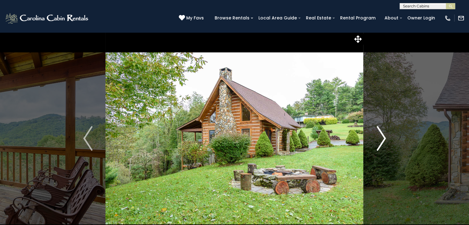
click at [378, 137] on img "Next" at bounding box center [380, 138] width 9 height 25
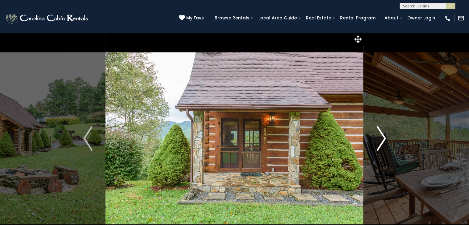
click at [378, 137] on img "Next" at bounding box center [380, 138] width 9 height 25
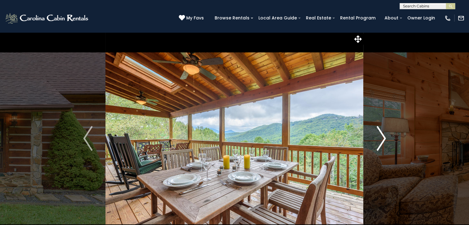
click at [378, 137] on img "Next" at bounding box center [380, 138] width 9 height 25
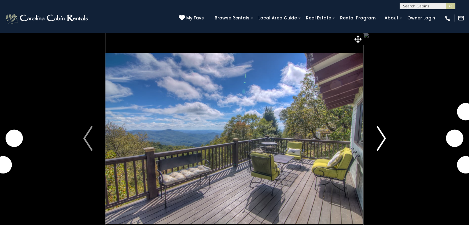
click at [376, 144] on img "Next" at bounding box center [380, 138] width 9 height 25
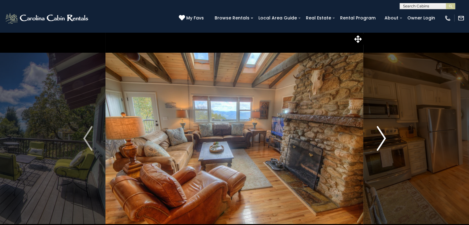
click at [376, 144] on img "Next" at bounding box center [380, 138] width 9 height 25
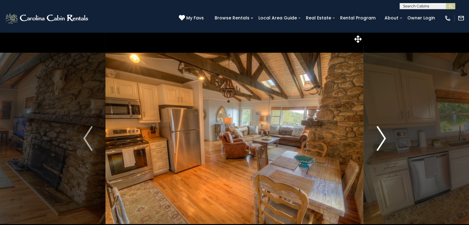
click at [376, 144] on img "Next" at bounding box center [380, 138] width 9 height 25
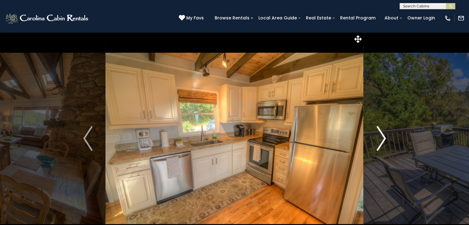
click at [376, 144] on img "Next" at bounding box center [380, 138] width 9 height 25
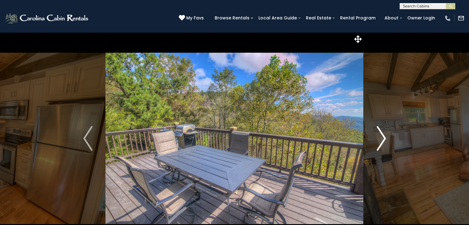
click at [376, 144] on img "Next" at bounding box center [380, 138] width 9 height 25
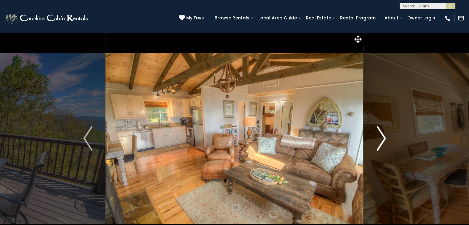
click at [376, 144] on img "Next" at bounding box center [380, 138] width 9 height 25
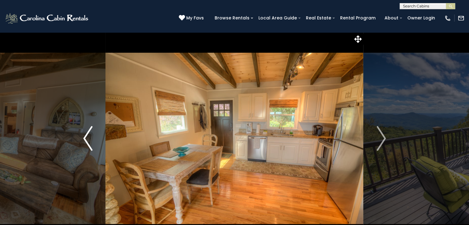
click at [87, 143] on img "Previous" at bounding box center [87, 138] width 9 height 25
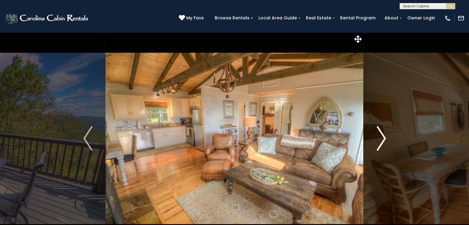
click at [381, 136] on img "Next" at bounding box center [380, 138] width 9 height 25
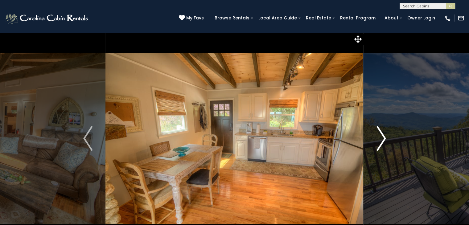
click at [381, 136] on img "Next" at bounding box center [380, 138] width 9 height 25
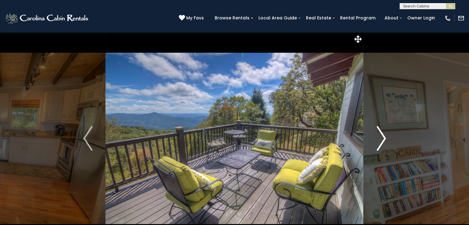
click at [381, 136] on img "Next" at bounding box center [380, 138] width 9 height 25
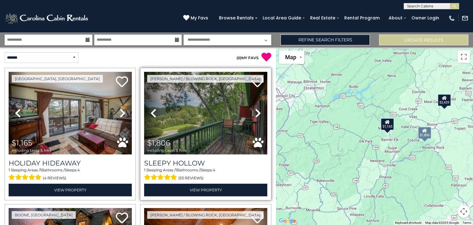
click at [255, 113] on icon at bounding box center [258, 113] width 6 height 10
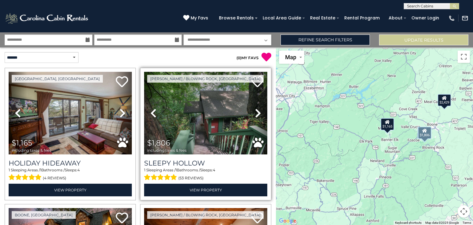
click at [255, 113] on icon at bounding box center [258, 113] width 6 height 10
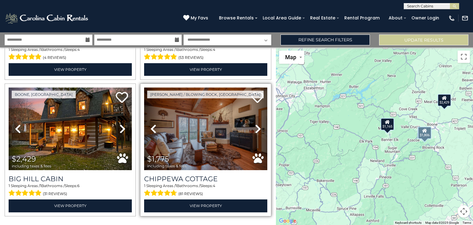
scroll to position [123, 0]
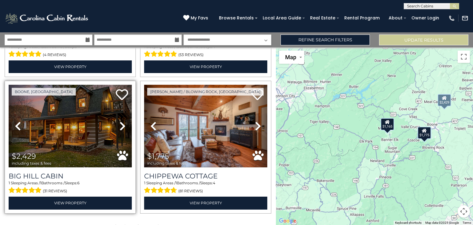
click at [120, 124] on icon at bounding box center [123, 126] width 6 height 10
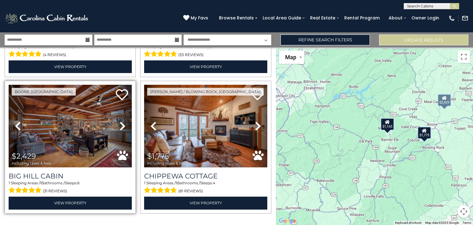
click at [120, 124] on icon at bounding box center [123, 126] width 6 height 10
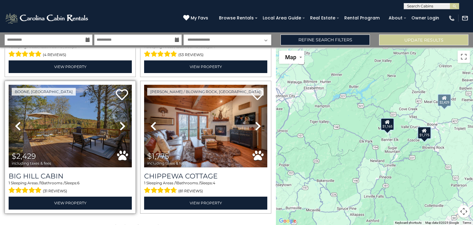
scroll to position [135, 0]
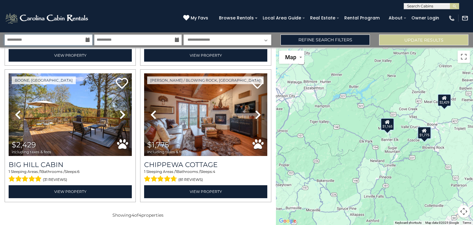
click at [82, 38] on input "**********" at bounding box center [49, 40] width 88 height 11
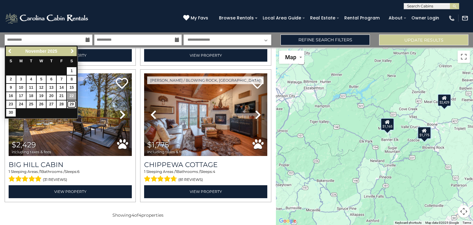
click at [73, 104] on link "29" at bounding box center [72, 104] width 10 height 8
type input "********"
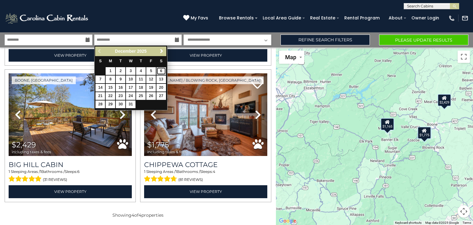
click at [161, 71] on link "6" at bounding box center [161, 71] width 10 height 8
type input "*******"
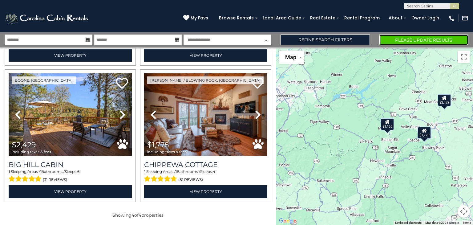
click at [393, 39] on button "Please Update Results" at bounding box center [423, 40] width 89 height 11
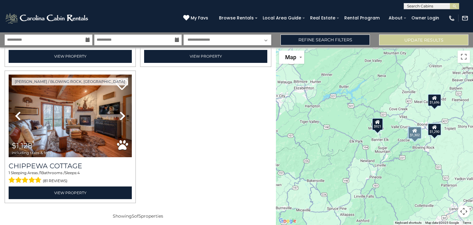
scroll to position [54, 0]
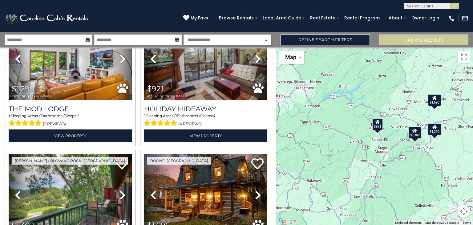
click at [83, 34] on div "**********" at bounding box center [236, 39] width 473 height 15
click at [87, 38] on icon at bounding box center [88, 40] width 4 height 4
click at [87, 40] on icon at bounding box center [88, 40] width 4 height 4
click at [76, 44] on input "**********" at bounding box center [49, 40] width 88 height 11
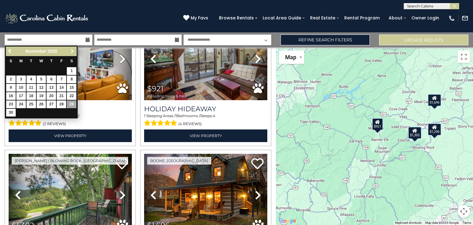
click at [71, 51] on span "Next" at bounding box center [72, 51] width 5 height 5
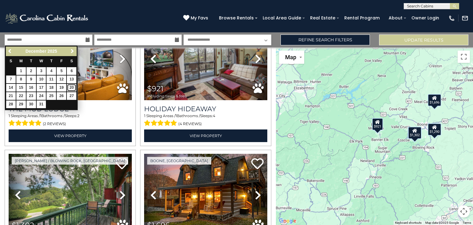
click at [70, 87] on link "20" at bounding box center [72, 88] width 10 height 8
type input "********"
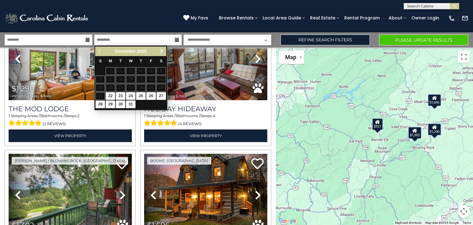
click at [163, 50] on span "Next" at bounding box center [161, 51] width 5 height 5
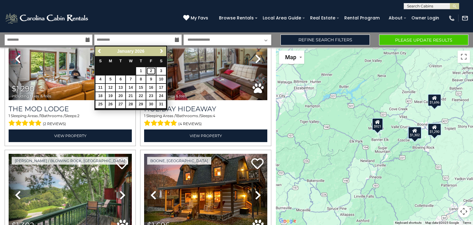
click at [150, 68] on link "2" at bounding box center [151, 71] width 10 height 8
type input "******"
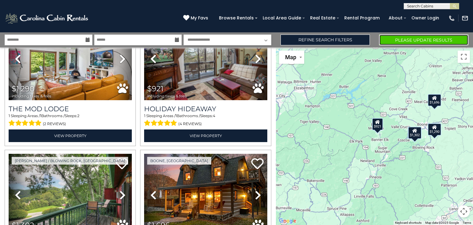
click at [384, 41] on button "Please Update Results" at bounding box center [423, 40] width 89 height 11
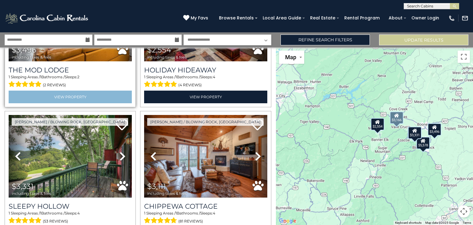
scroll to position [85, 0]
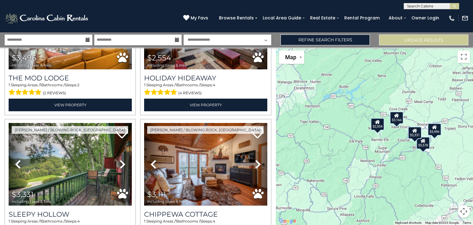
click at [86, 39] on icon at bounding box center [88, 40] width 4 height 4
click at [75, 38] on input "**********" at bounding box center [49, 40] width 88 height 11
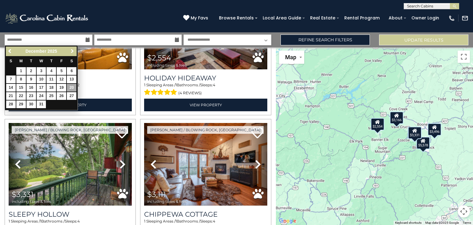
click at [71, 52] on span "Next" at bounding box center [72, 51] width 5 height 5
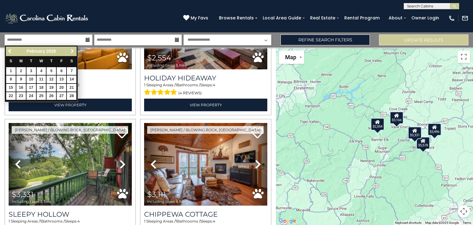
click at [71, 52] on span "Next" at bounding box center [72, 51] width 5 height 5
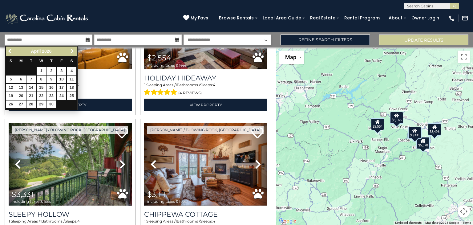
click at [71, 52] on span "Next" at bounding box center [72, 51] width 5 height 5
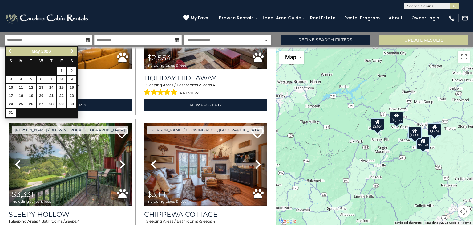
click at [71, 52] on span "Next" at bounding box center [72, 51] width 5 height 5
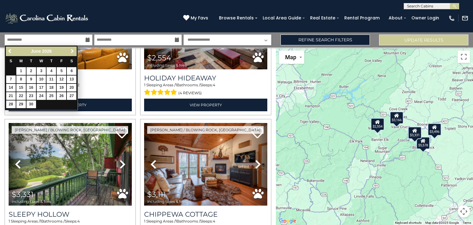
click at [71, 52] on span "Next" at bounding box center [72, 51] width 5 height 5
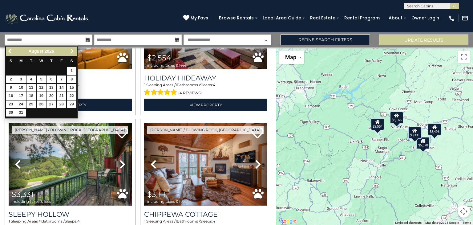
click at [71, 52] on span "Next" at bounding box center [72, 51] width 5 height 5
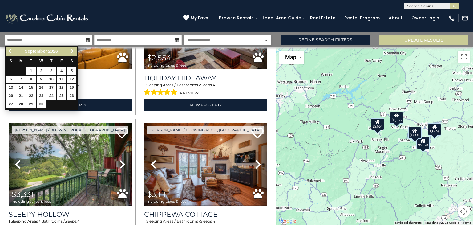
click at [71, 52] on span "Next" at bounding box center [72, 51] width 5 height 5
click span "Previous"
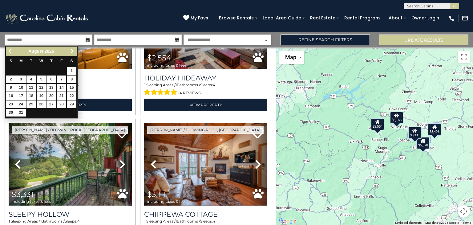
click span "Previous"
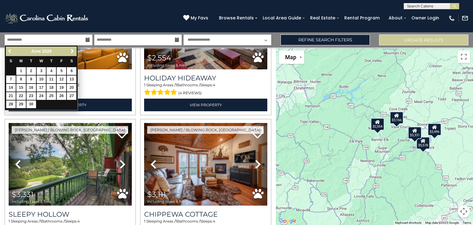
click span "Previous"
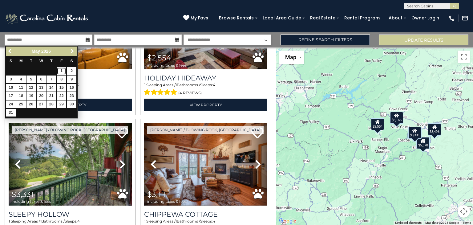
click link "1"
type input "******"
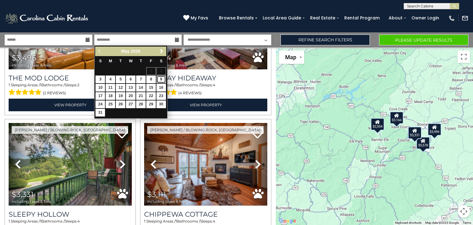
click link "9"
type input "******"
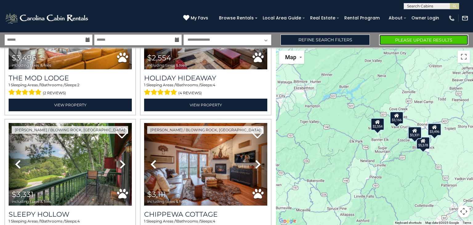
click button "Please Update Results"
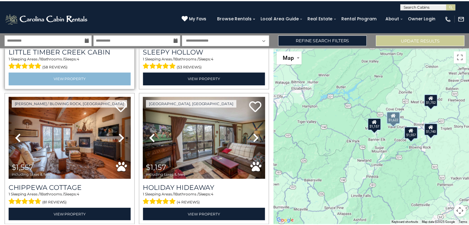
scroll to position [270, 0]
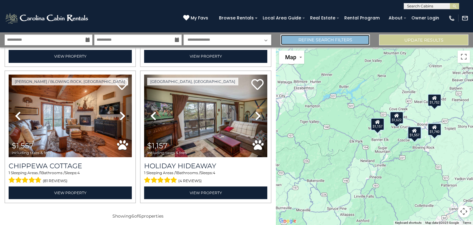
click at [313, 36] on link "Refine Search Filters" at bounding box center [325, 40] width 89 height 11
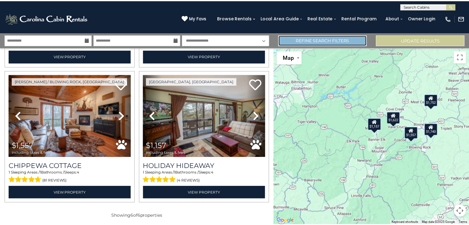
scroll to position [267, 0]
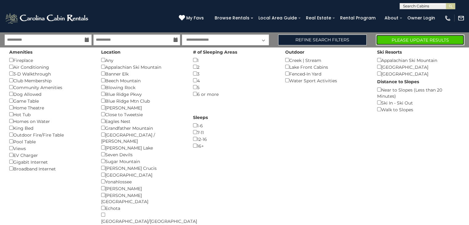
click at [454, 41] on button "Please Update Results" at bounding box center [420, 40] width 88 height 11
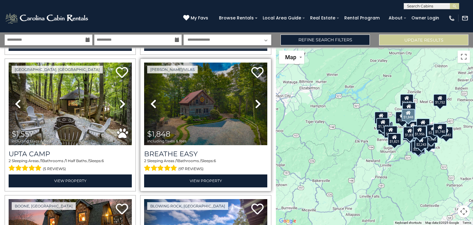
scroll to position [154, 0]
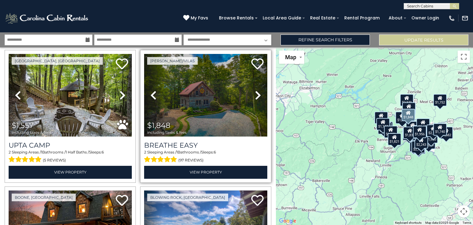
click at [258, 94] on link "Next" at bounding box center [258, 95] width 18 height 83
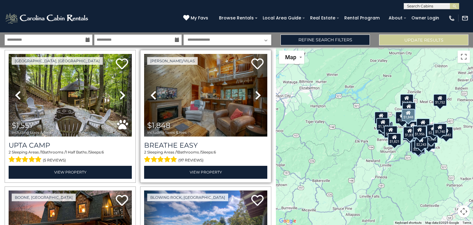
click at [255, 93] on icon at bounding box center [258, 95] width 6 height 10
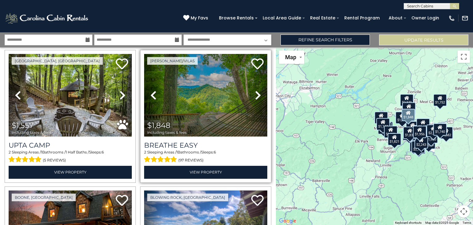
click at [255, 93] on icon at bounding box center [258, 95] width 6 height 10
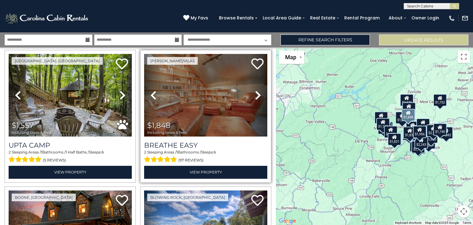
click at [255, 93] on icon at bounding box center [258, 95] width 6 height 10
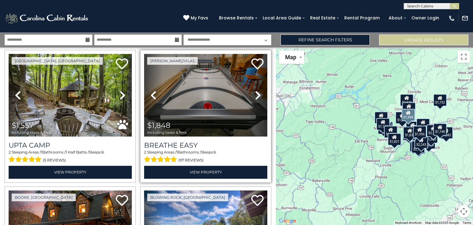
click at [255, 93] on icon at bounding box center [258, 95] width 6 height 10
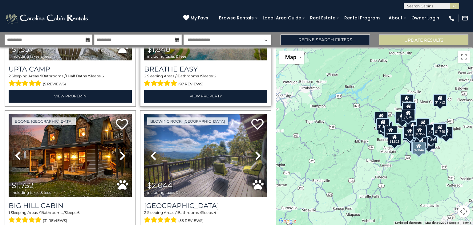
scroll to position [246, 0]
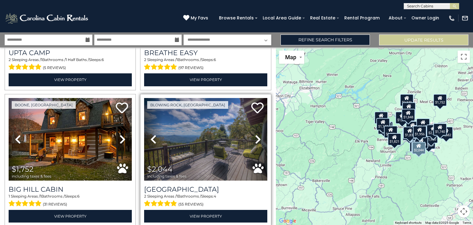
click at [255, 139] on icon at bounding box center [258, 139] width 6 height 10
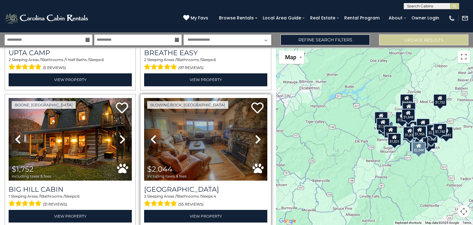
click at [255, 139] on icon at bounding box center [258, 139] width 6 height 10
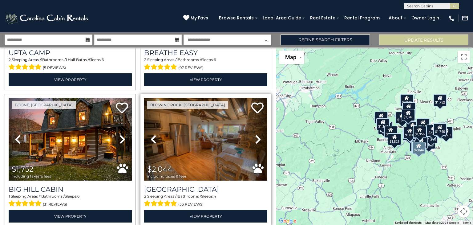
click at [255, 139] on icon at bounding box center [258, 139] width 6 height 10
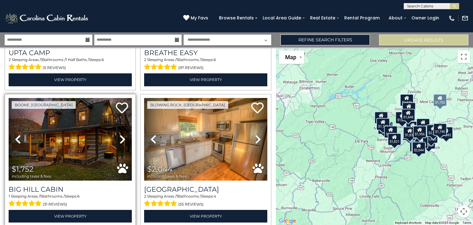
click at [122, 137] on icon at bounding box center [123, 139] width 6 height 10
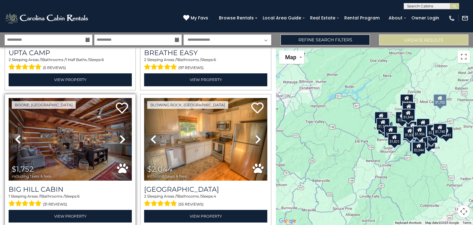
click at [122, 137] on icon at bounding box center [123, 139] width 6 height 10
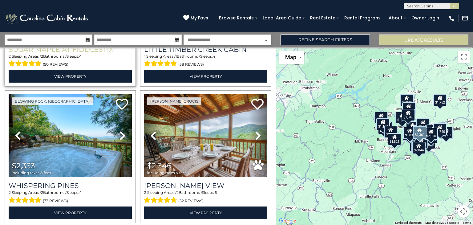
scroll to position [678, 0]
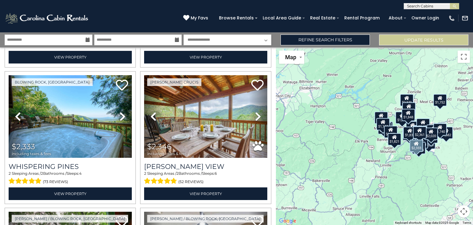
drag, startPoint x: 116, startPoint y: 146, endPoint x: 1, endPoint y: 116, distance: 119.0
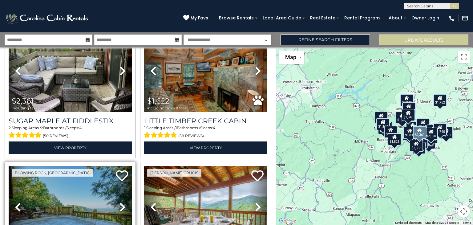
scroll to position [647, 0]
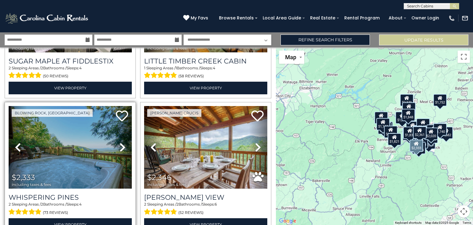
click at [121, 142] on icon at bounding box center [123, 147] width 6 height 10
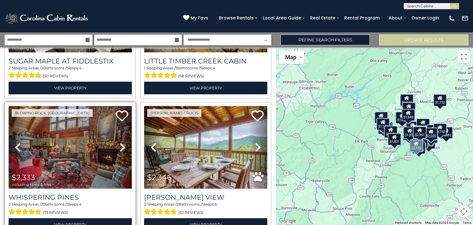
click at [120, 142] on icon at bounding box center [123, 147] width 6 height 10
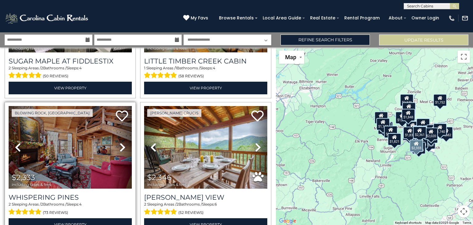
click at [120, 142] on icon at bounding box center [123, 147] width 6 height 10
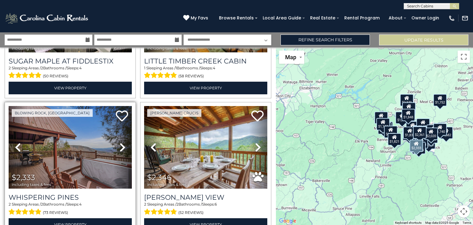
click at [121, 142] on icon at bounding box center [123, 147] width 6 height 10
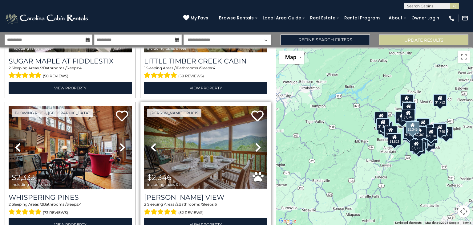
click at [256, 142] on icon at bounding box center [258, 147] width 6 height 10
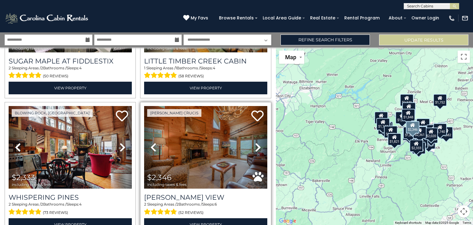
click at [256, 142] on icon at bounding box center [258, 147] width 6 height 10
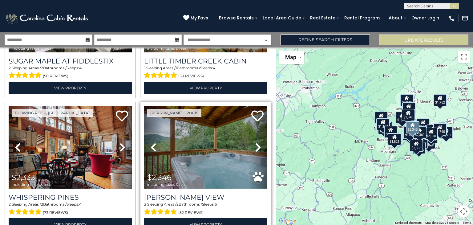
click at [256, 142] on icon at bounding box center [258, 147] width 6 height 10
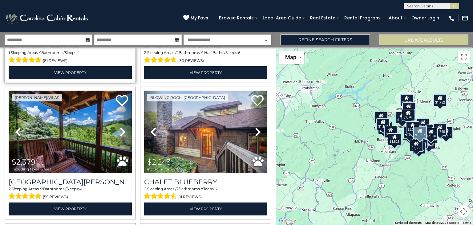
scroll to position [1078, 0]
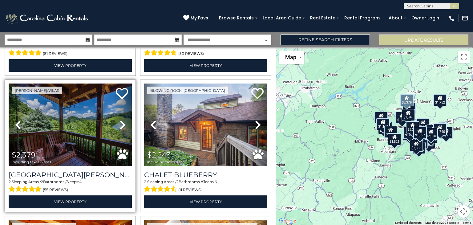
click at [123, 120] on icon at bounding box center [123, 125] width 6 height 10
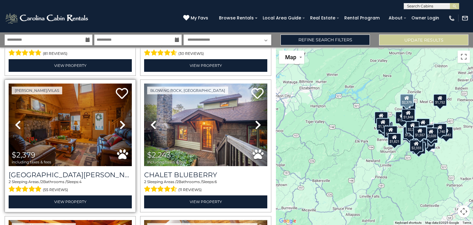
click at [123, 120] on icon at bounding box center [123, 125] width 6 height 10
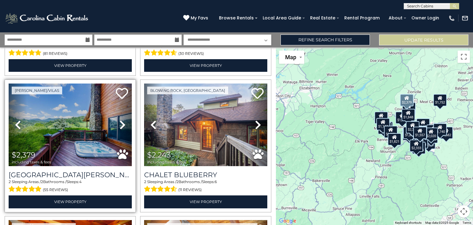
click at [123, 120] on icon at bounding box center [123, 125] width 6 height 10
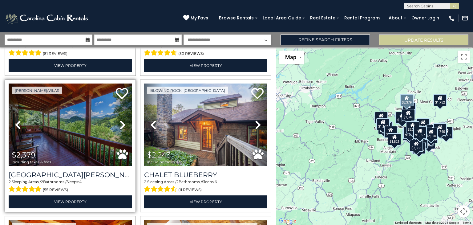
click at [123, 120] on icon at bounding box center [123, 125] width 6 height 10
